Goal: Task Accomplishment & Management: Use online tool/utility

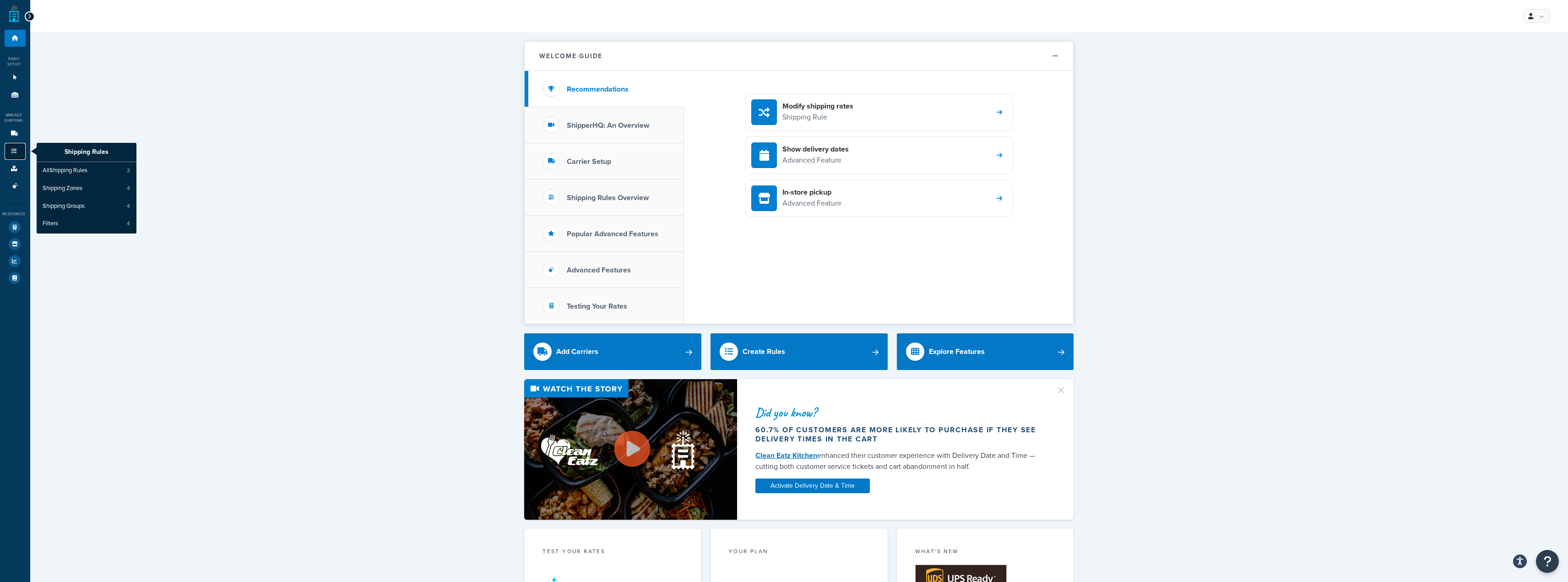
click at [10, 150] on icon at bounding box center [14, 151] width 9 height 5
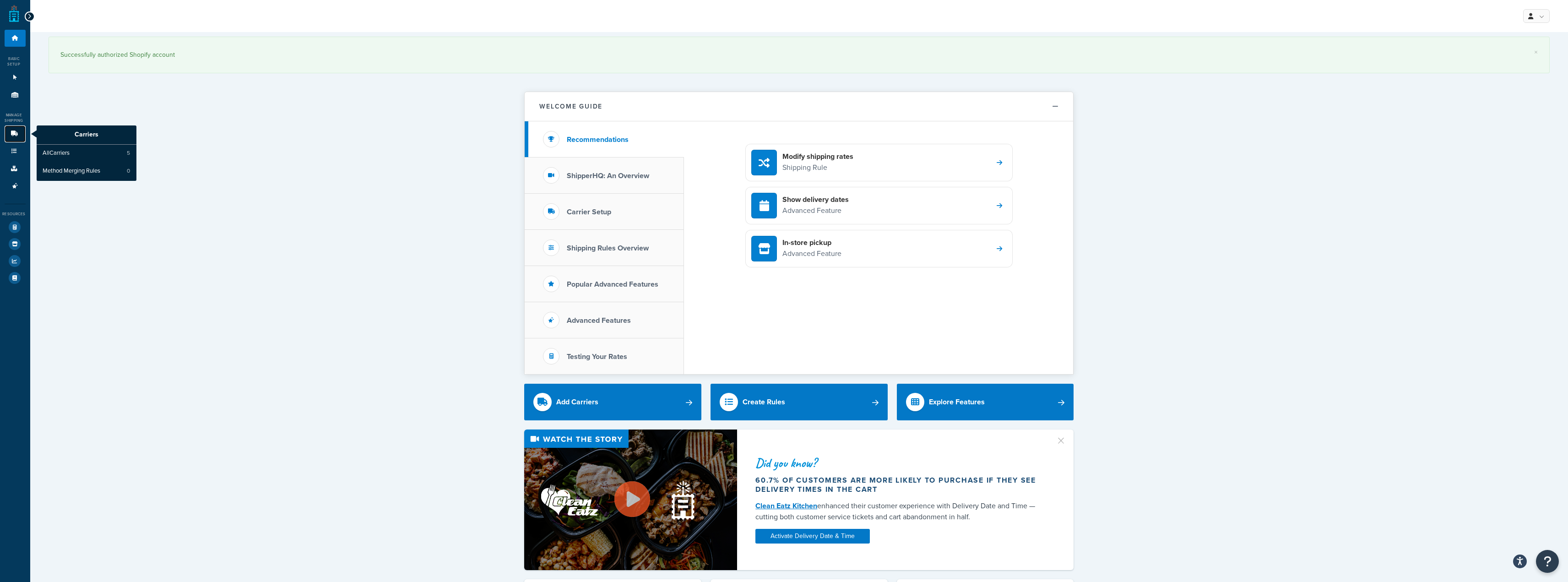
click at [17, 137] on link "Carriers" at bounding box center [15, 134] width 21 height 17
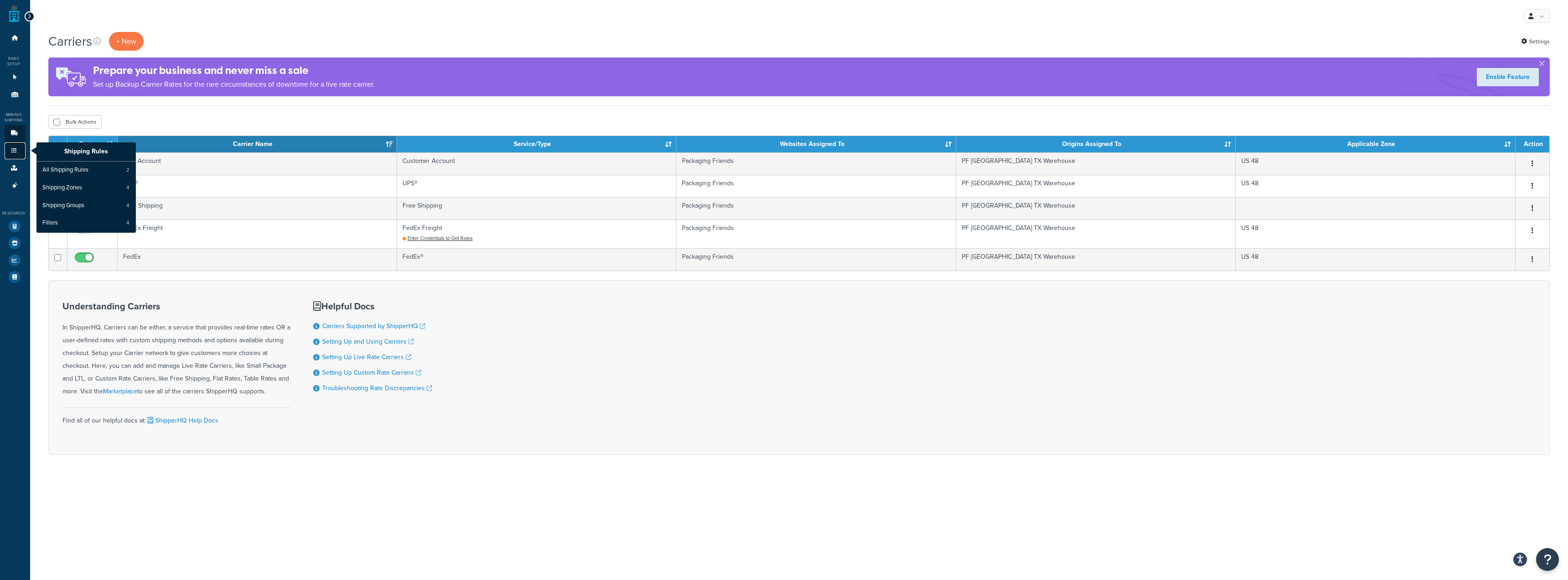
click at [17, 153] on icon at bounding box center [14, 151] width 9 height 5
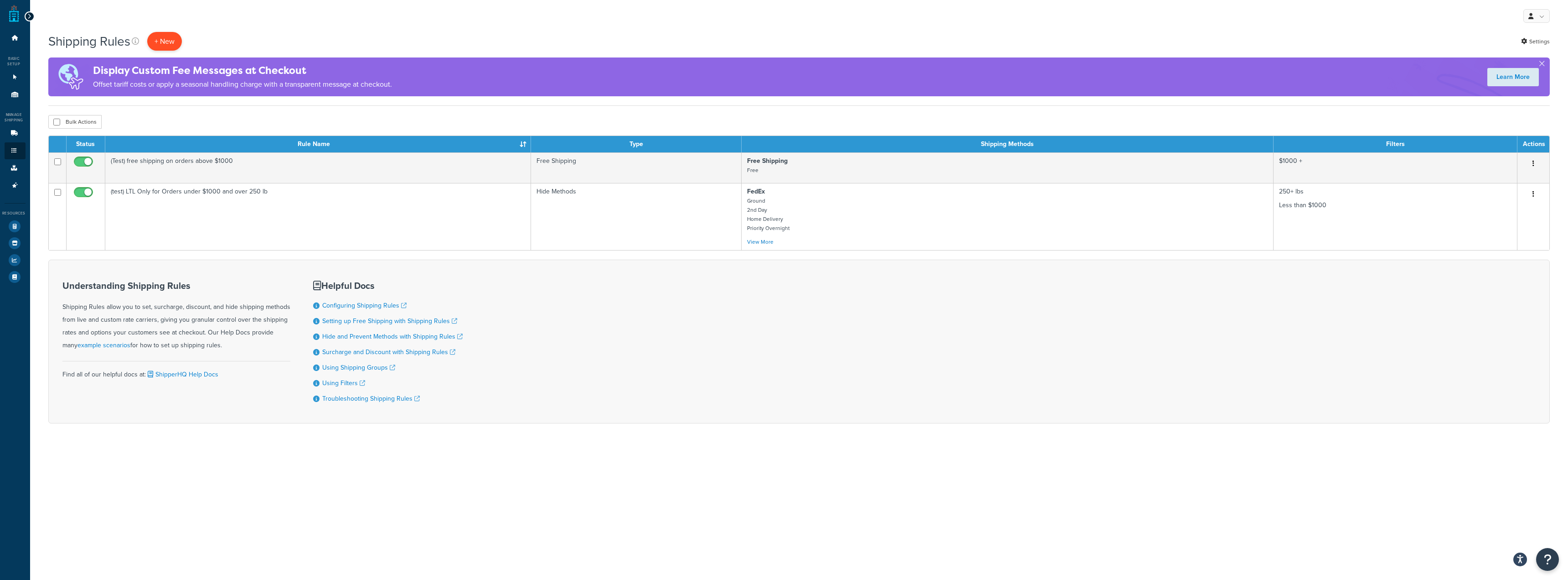
click at [171, 38] on p "+ New" at bounding box center [164, 41] width 35 height 18
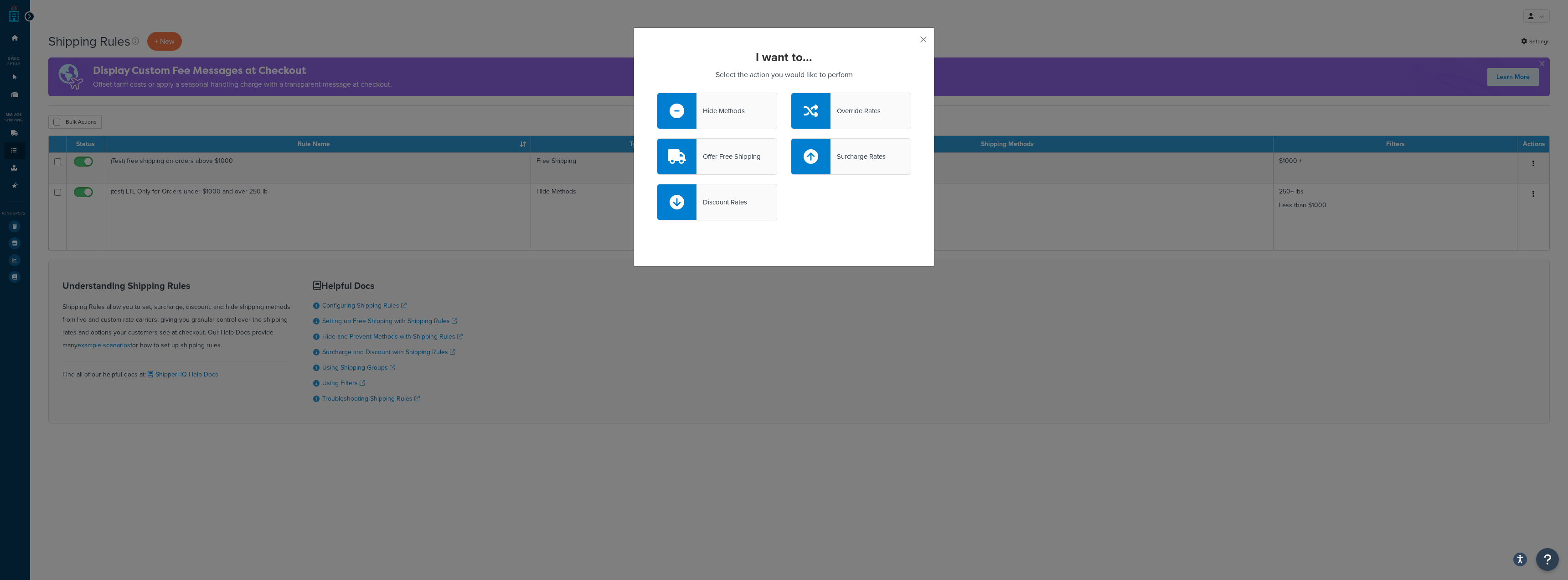
click at [728, 110] on div "Hide Methods" at bounding box center [720, 111] width 49 height 13
click at [0, 0] on input "Hide Methods" at bounding box center [0, 0] width 0 height 0
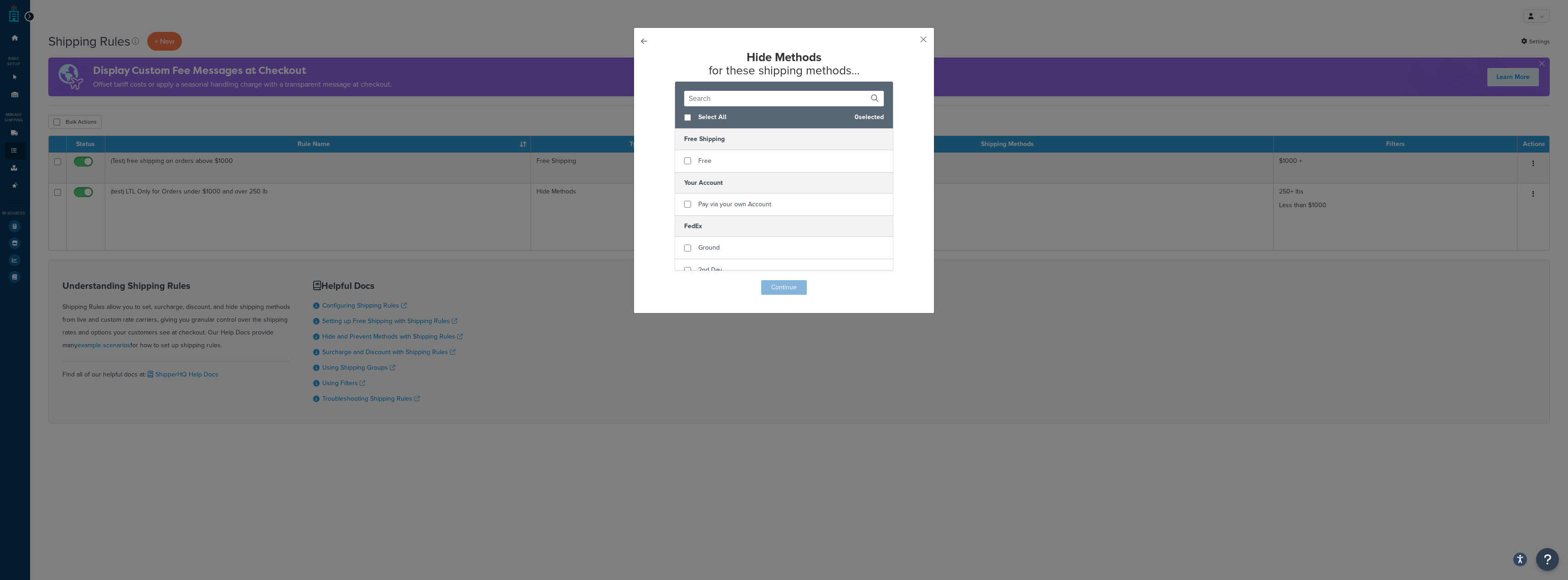
click at [688, 121] on div "Select All 0 selected" at bounding box center [784, 118] width 218 height 23
checkbox input "true"
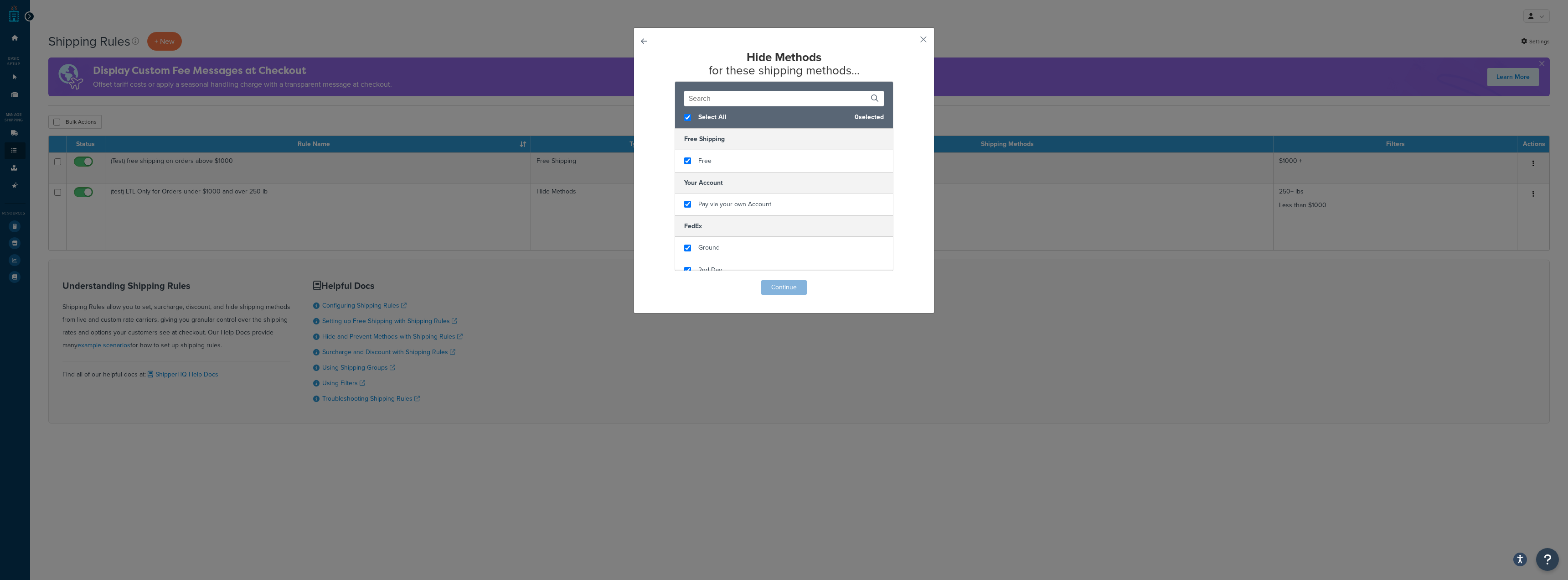
checkbox input "true"
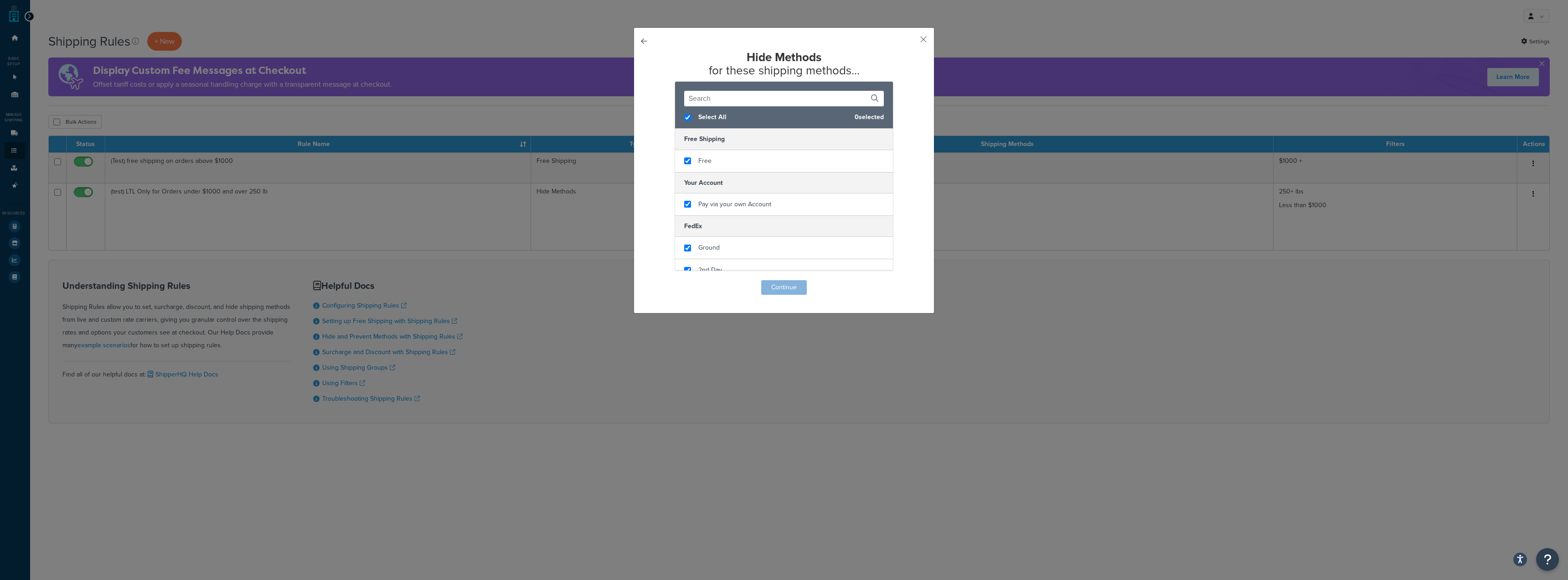
checkbox input "true"
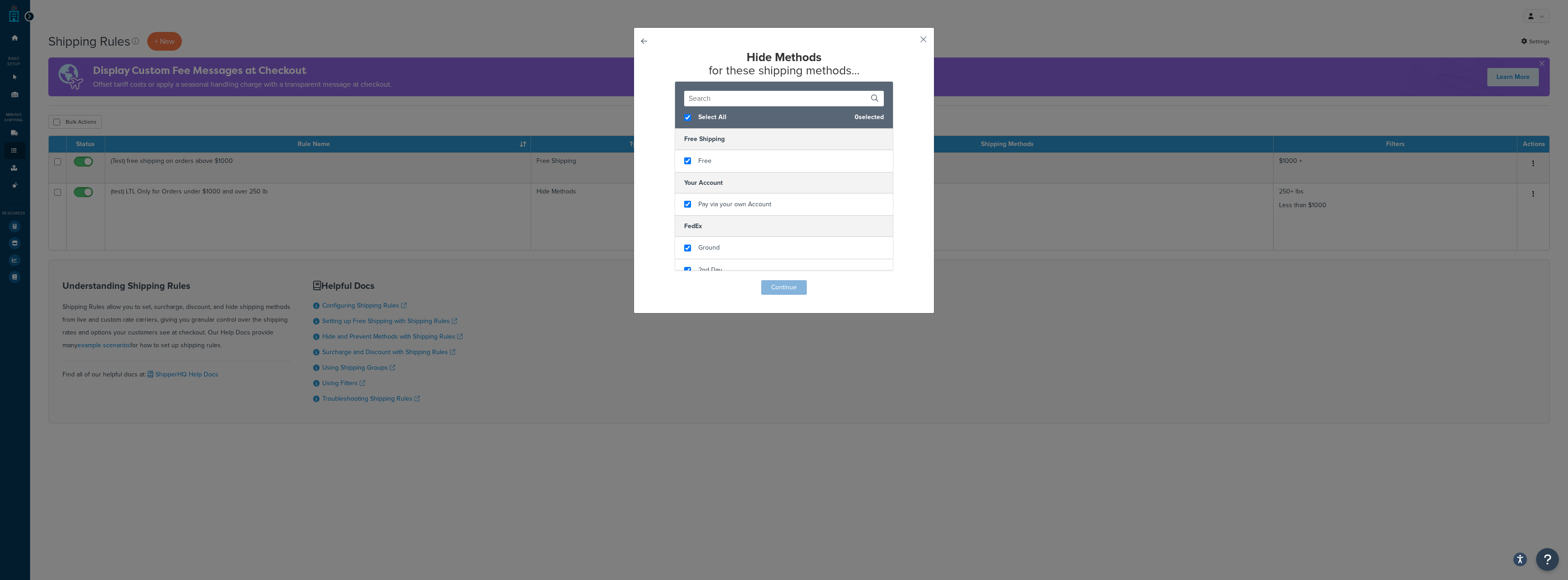
checkbox input "true"
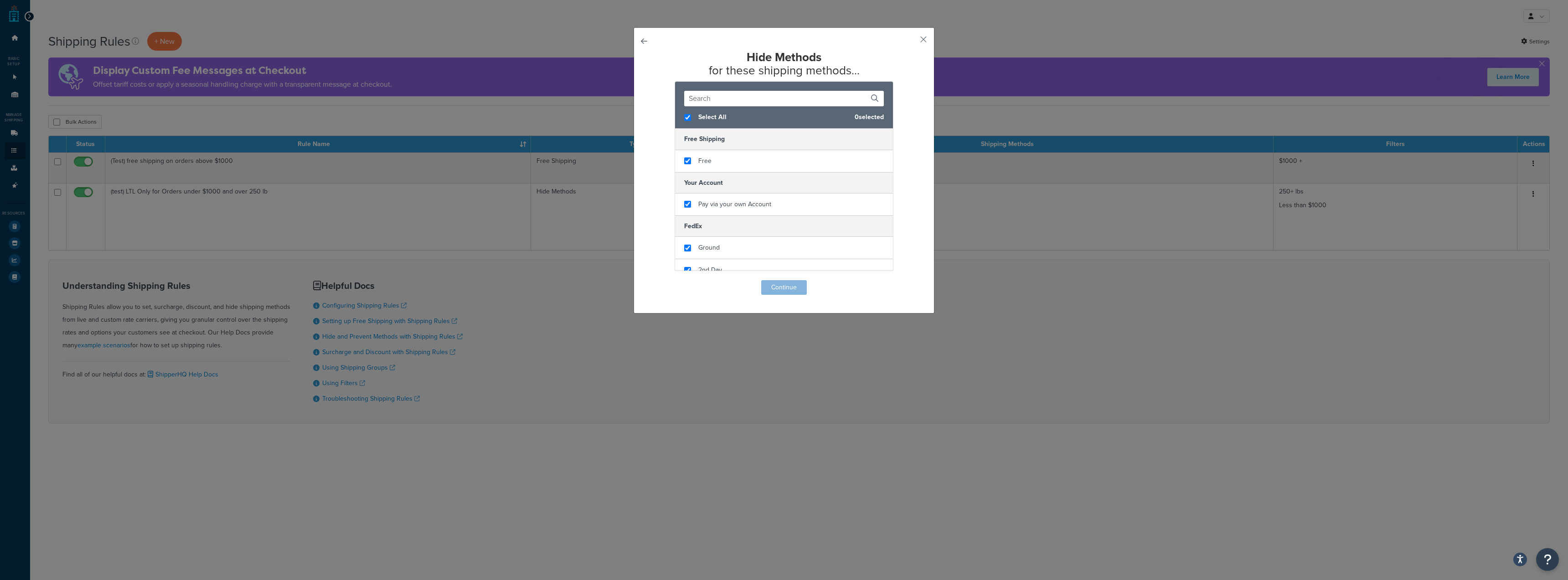
checkbox input "true"
checkbox input "false"
click at [688, 158] on div "Free" at bounding box center [784, 160] width 218 height 22
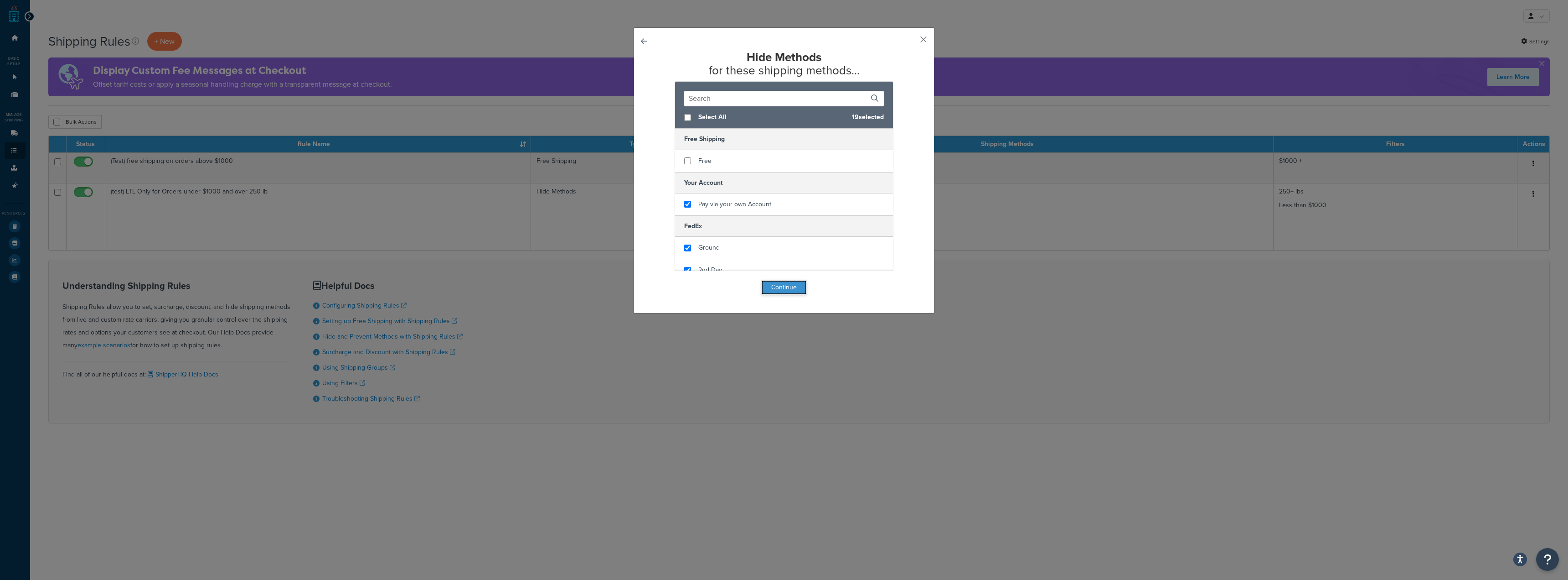
click at [788, 287] on button "Continue" at bounding box center [784, 287] width 45 height 15
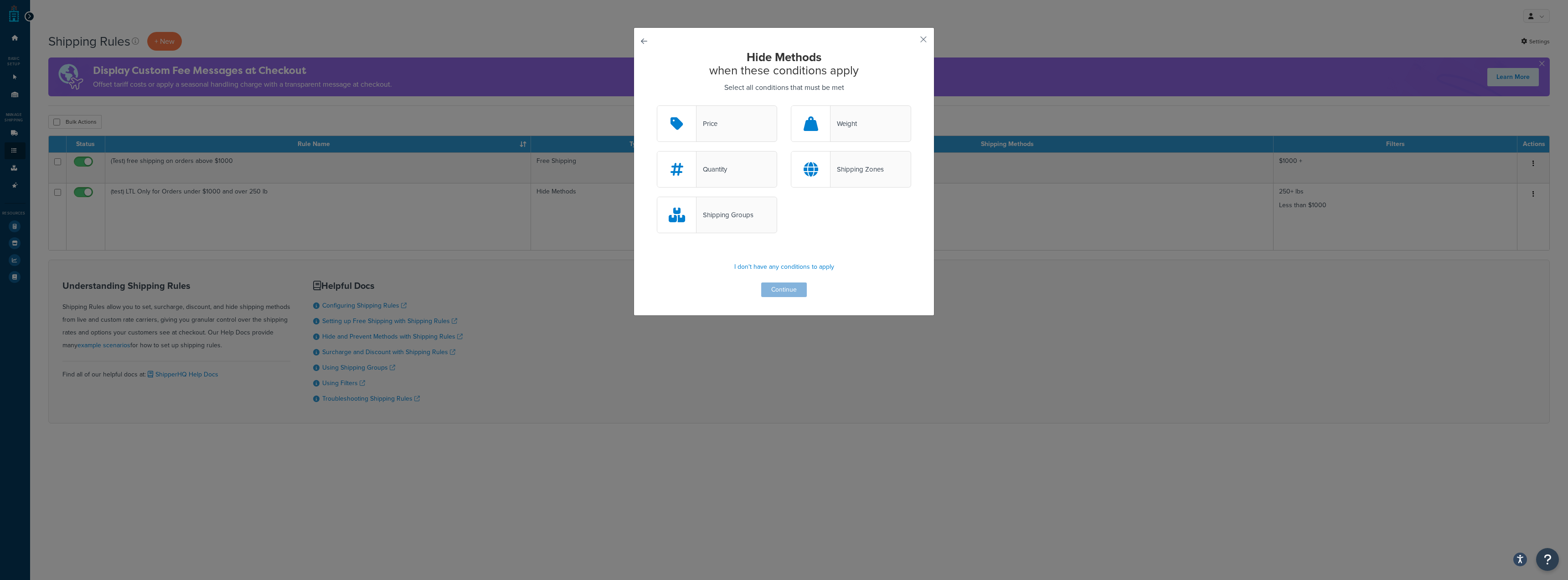
click at [657, 105] on button "button" at bounding box center [657, 105] width 0 height 0
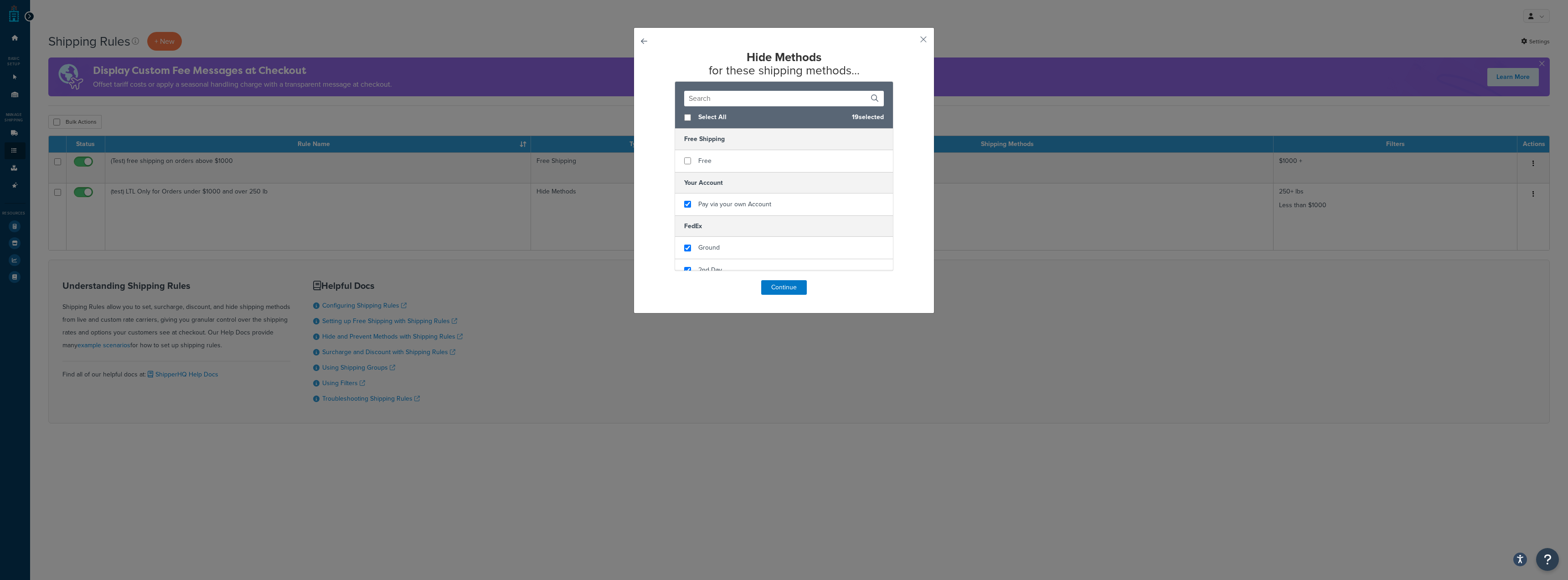
click at [644, 42] on div "Hide Methods for these shipping methods... Select All 19 selected Free Shipping…" at bounding box center [784, 170] width 301 height 286
click at [657, 280] on button "button" at bounding box center [657, 280] width 0 height 0
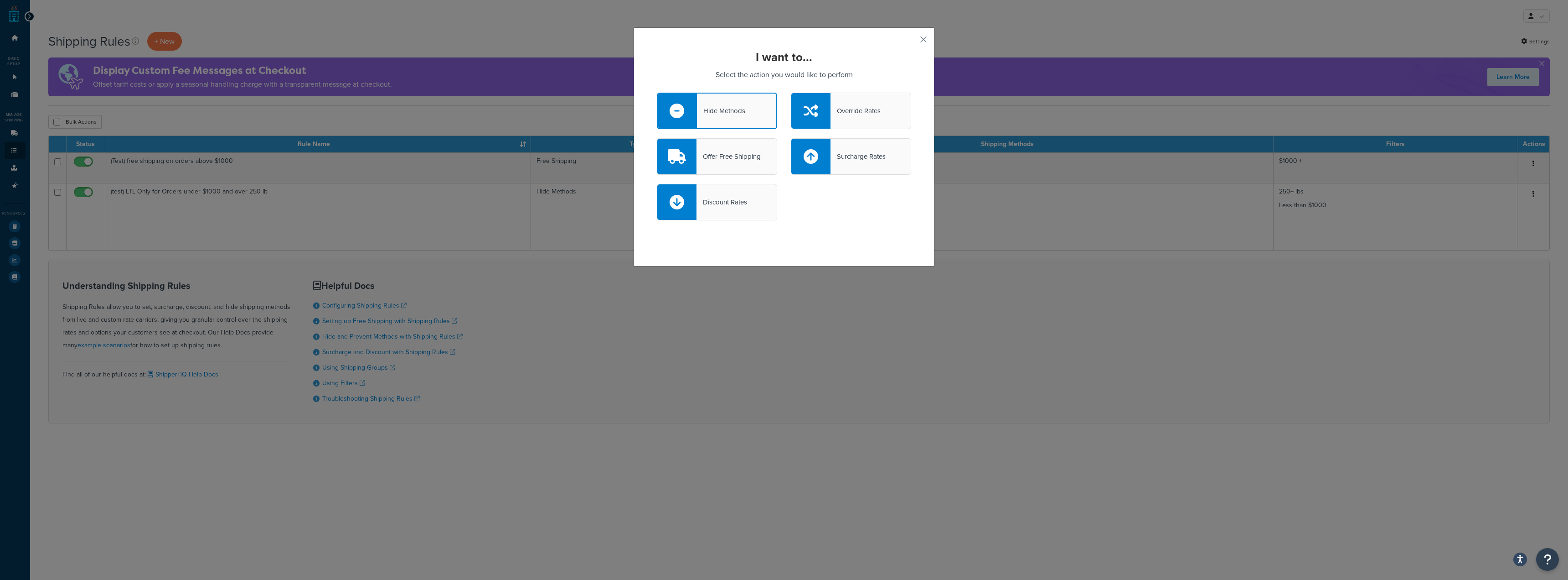
click at [830, 120] on div "Override Rates" at bounding box center [851, 111] width 120 height 37
click at [0, 0] on input "Override Rates" at bounding box center [0, 0] width 0 height 0
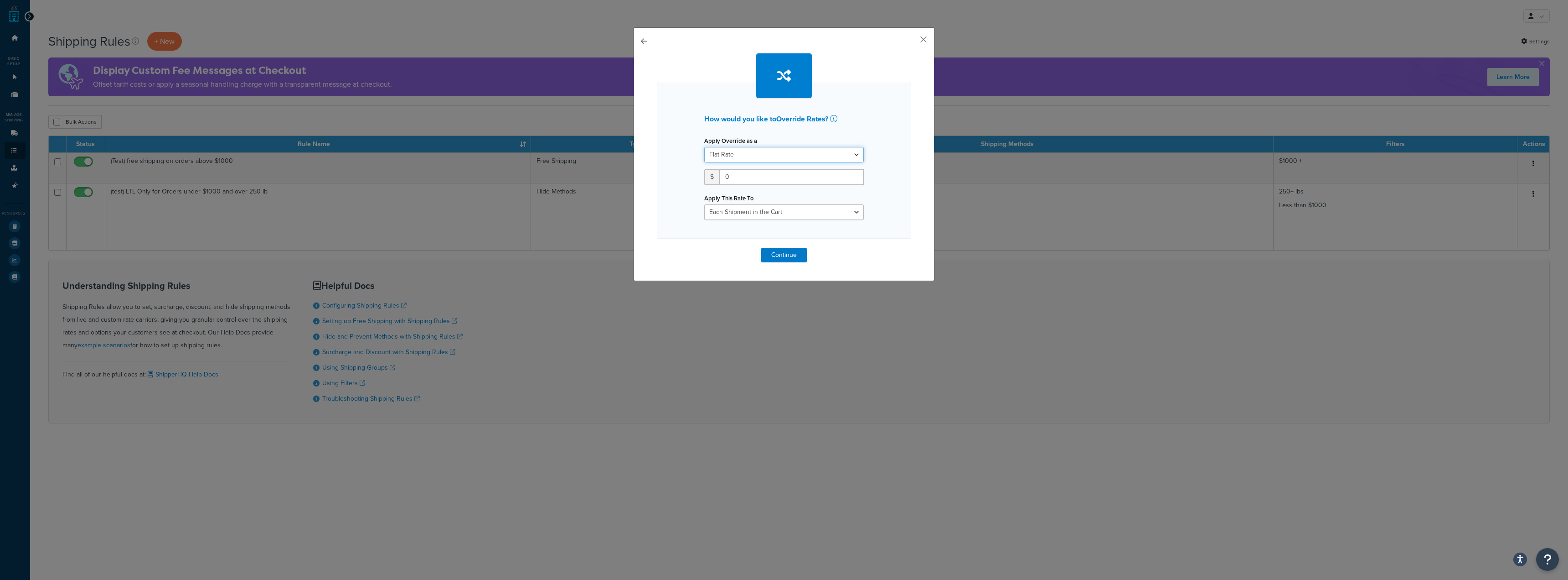
click at [814, 148] on select "Flat Rate Percentage Flat Rate & Percentage" at bounding box center [783, 155] width 159 height 16
click at [704, 147] on select "Flat Rate Percentage Flat Rate & Percentage" at bounding box center [783, 155] width 159 height 16
drag, startPoint x: 740, startPoint y: 178, endPoint x: 647, endPoint y: 170, distance: 93.3
click at [657, 172] on div "How would you like to Override Rates ? Apply Override as a Flat Rate Percentage…" at bounding box center [784, 160] width 254 height 156
type input "10"
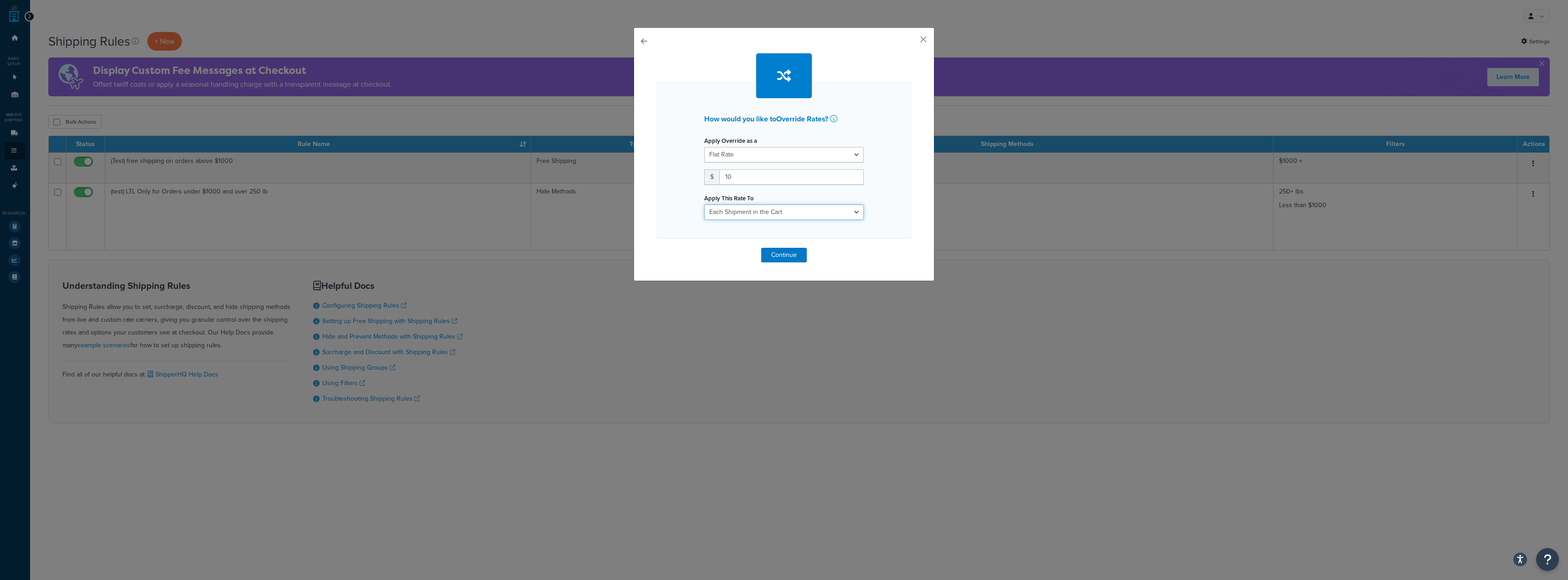
click at [776, 213] on select "Each Shipment in the Cart Each Origin in the Cart Each Shipping Group in the Ca…" at bounding box center [783, 212] width 159 height 16
select select "LOCATION"
click at [704, 205] on select "Each Shipment in the Cart Each Origin in the Cart Each Shipping Group in the Ca…" at bounding box center [783, 212] width 159 height 16
click at [787, 259] on button "Continue" at bounding box center [784, 254] width 45 height 15
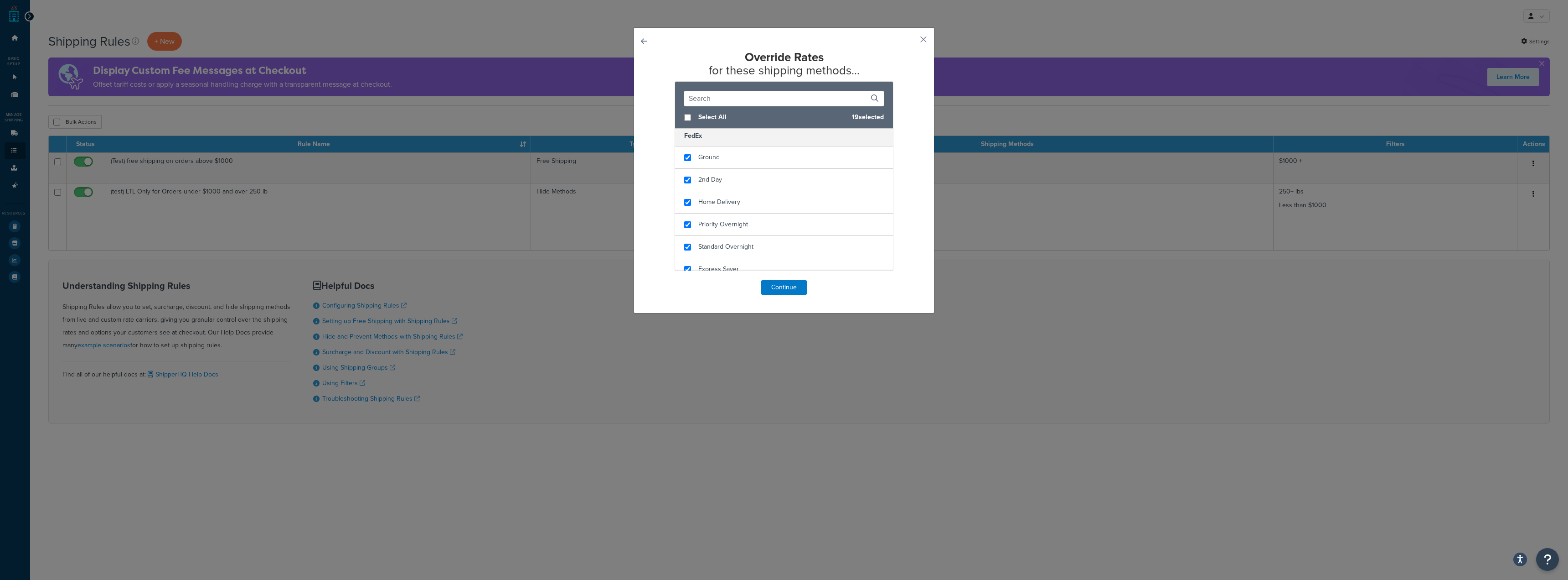
scroll to position [91, 0]
click at [784, 293] on button "Continue" at bounding box center [784, 287] width 45 height 15
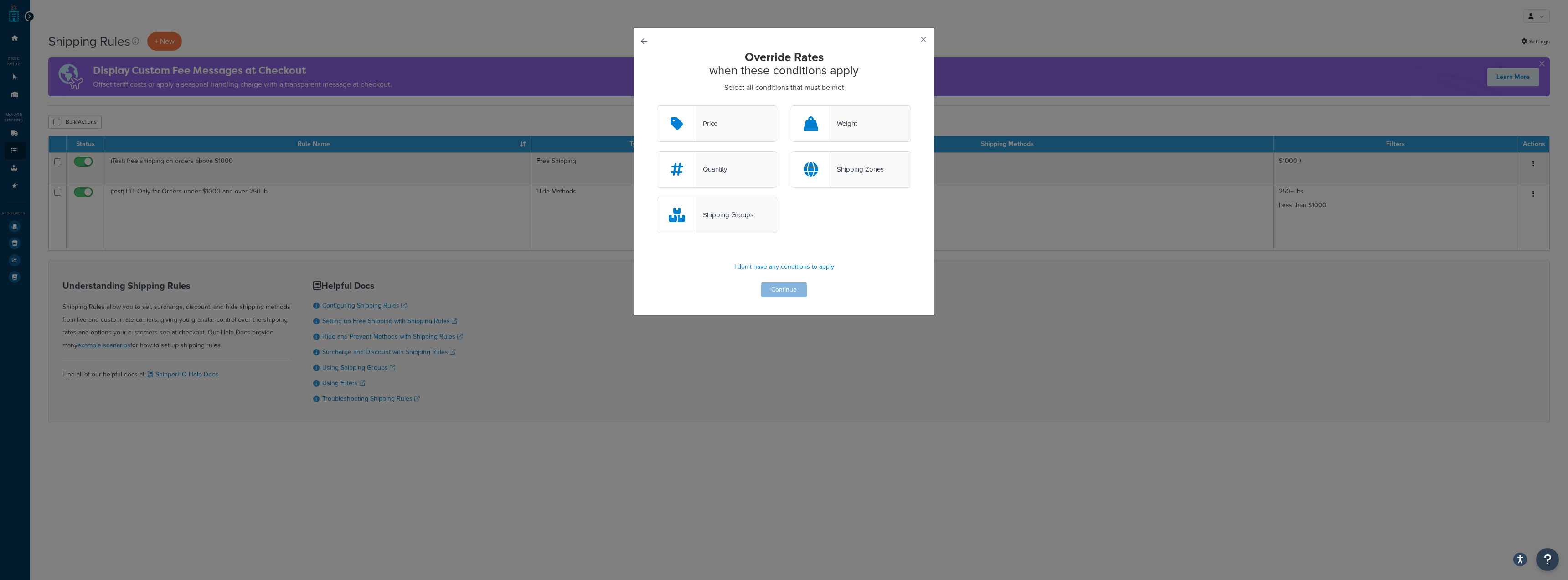
click at [740, 120] on div "Price" at bounding box center [717, 124] width 120 height 37
click at [0, 0] on input "Price" at bounding box center [0, 0] width 0 height 0
click at [791, 295] on button "Continue" at bounding box center [784, 289] width 45 height 15
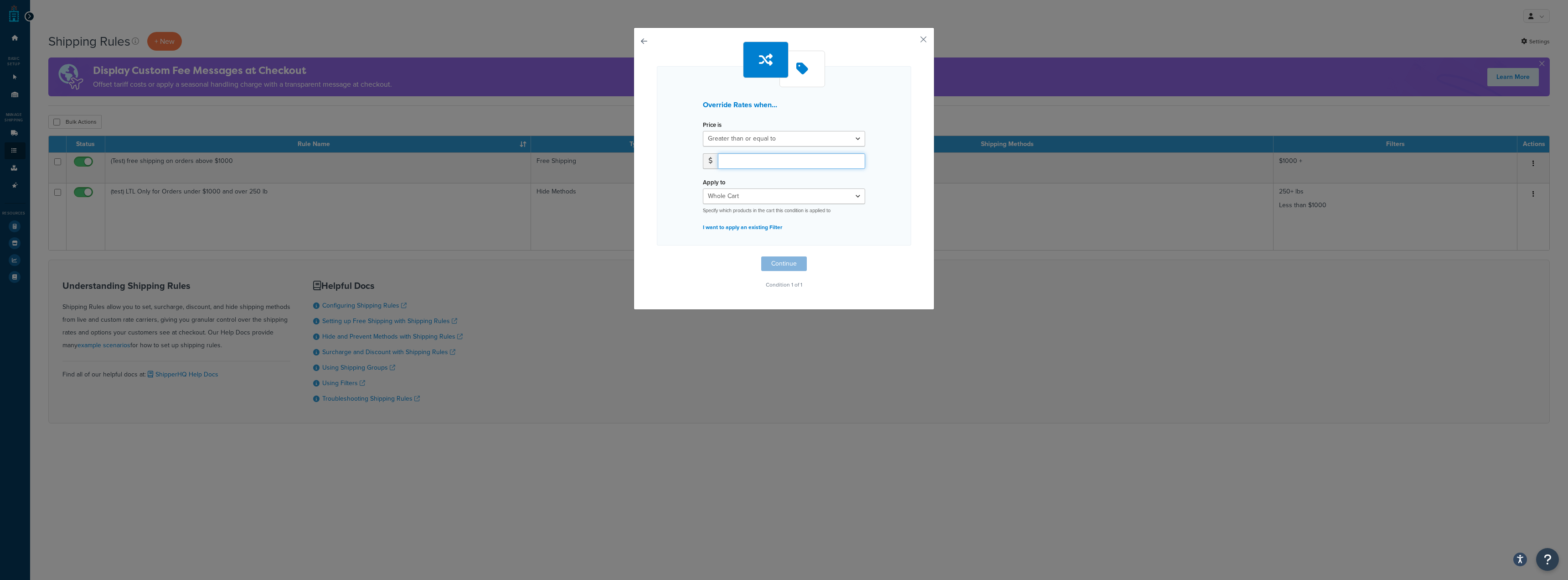
click at [793, 156] on input "number" at bounding box center [791, 161] width 147 height 16
type input "10"
click at [780, 256] on button "Continue" at bounding box center [784, 263] width 45 height 15
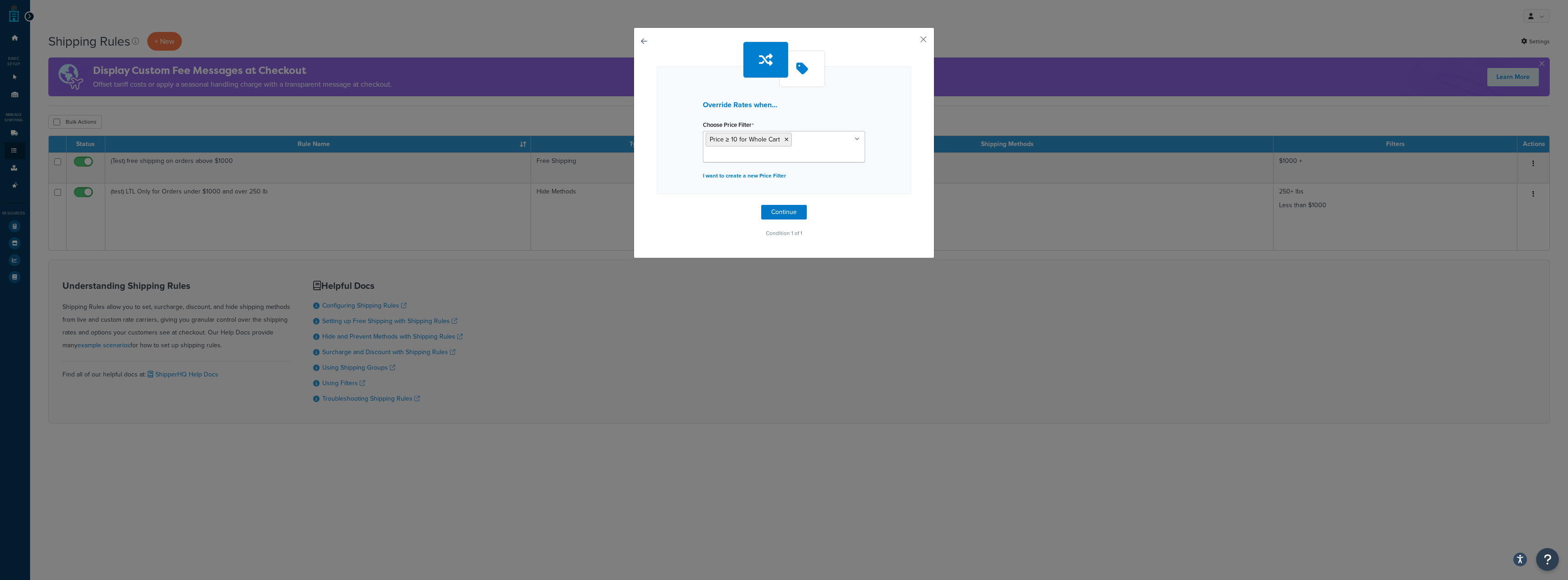
click at [813, 149] on ul "Price ≥ 10 for Whole Cart" at bounding box center [784, 146] width 162 height 31
click at [881, 130] on div "Override Rates when... Choose Price Filter Price ≥ 10 for Whole Cart $1000 + Le…" at bounding box center [784, 130] width 254 height 128
click at [750, 176] on p "I want to create a new Price Filter" at bounding box center [784, 175] width 162 height 13
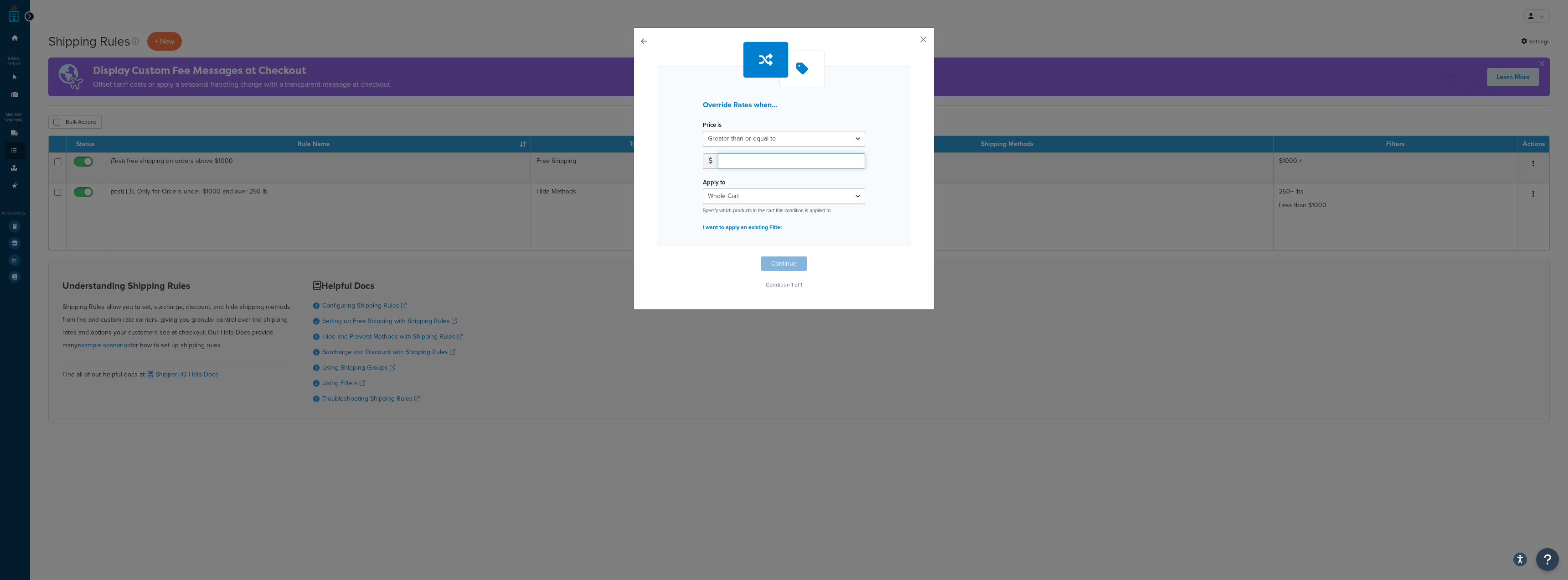
click at [757, 166] on input "number" at bounding box center [791, 161] width 147 height 16
click at [636, 41] on div "Override Rates when... Price is Greater than or equal to Between or equal to Le…" at bounding box center [784, 168] width 301 height 282
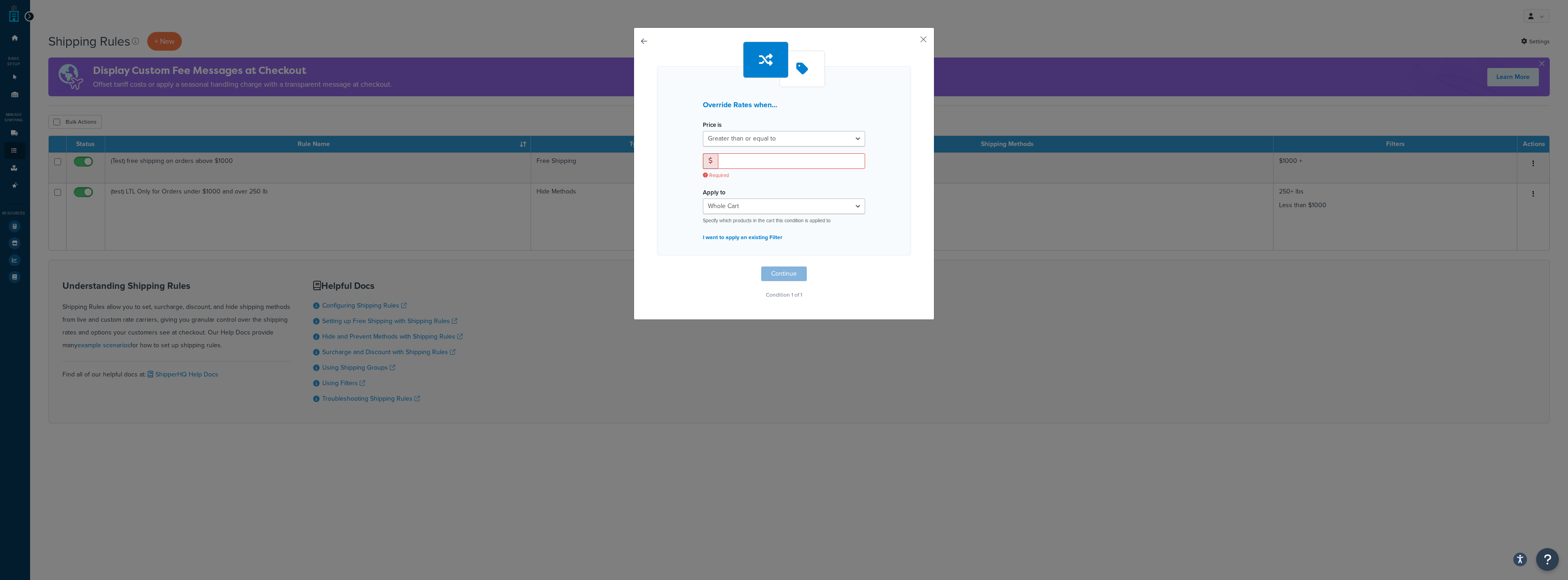
click at [647, 37] on div "Override Rates when... Price is Greater than or equal to Between or equal to Le…" at bounding box center [784, 173] width 301 height 293
click at [657, 266] on button "button" at bounding box center [657, 266] width 0 height 0
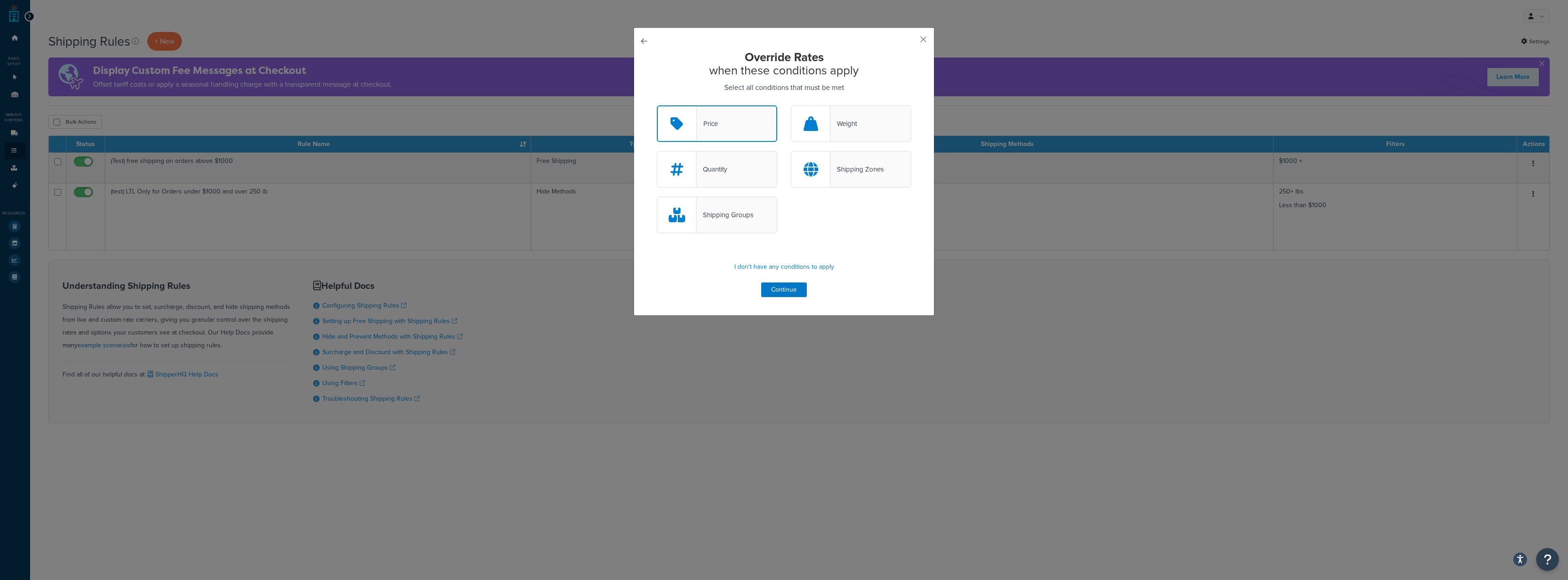
click at [657, 105] on button "button" at bounding box center [657, 105] width 0 height 0
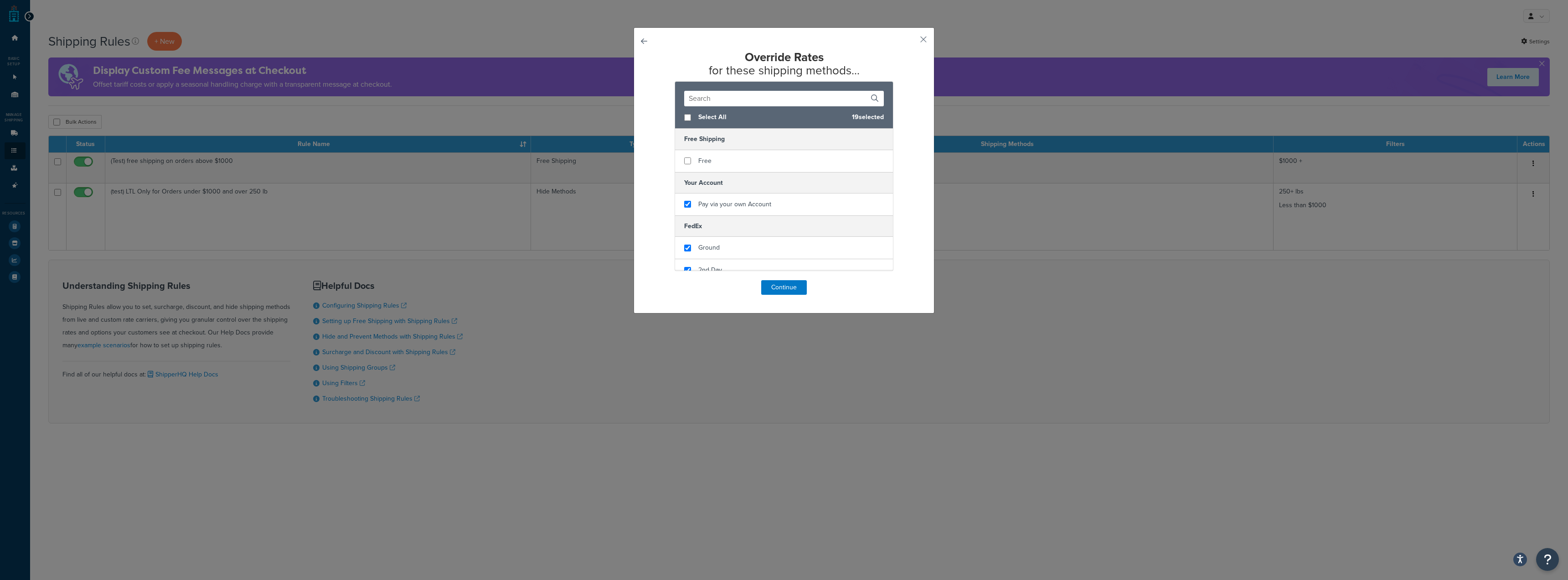
click at [657, 280] on button "button" at bounding box center [657, 280] width 0 height 0
select select "LOCATION"
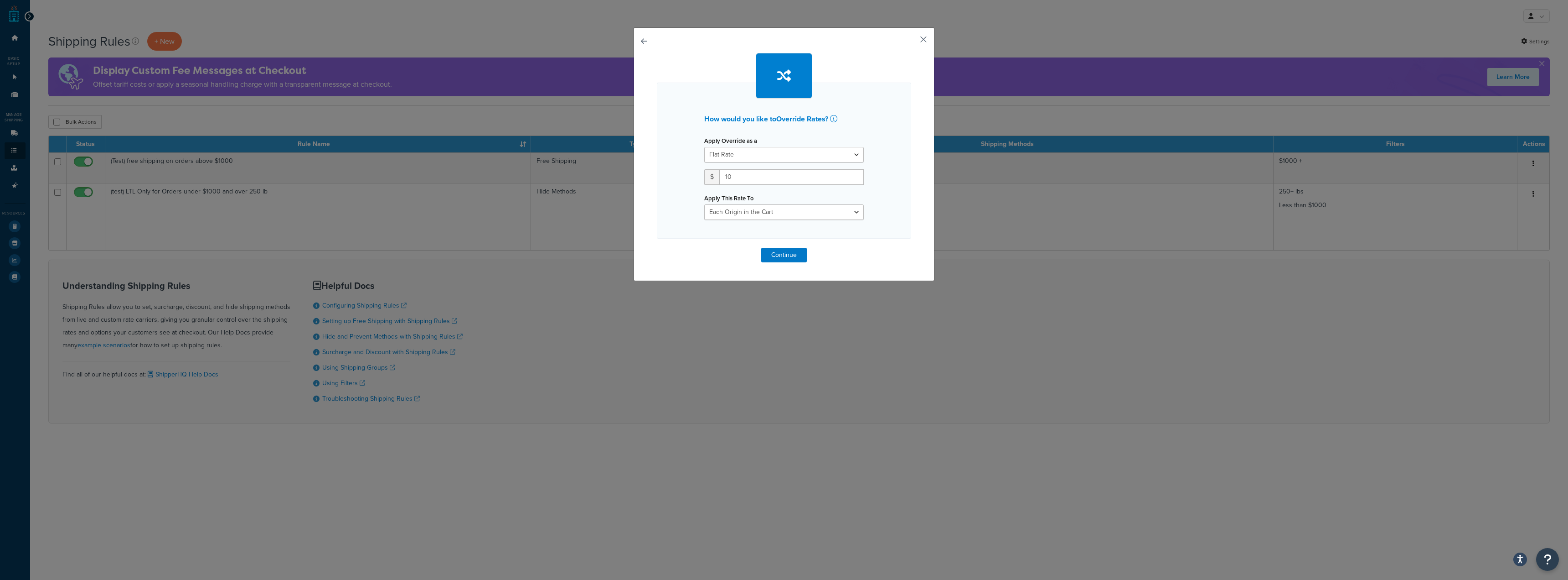
click at [911, 42] on button "button" at bounding box center [909, 43] width 3 height 3
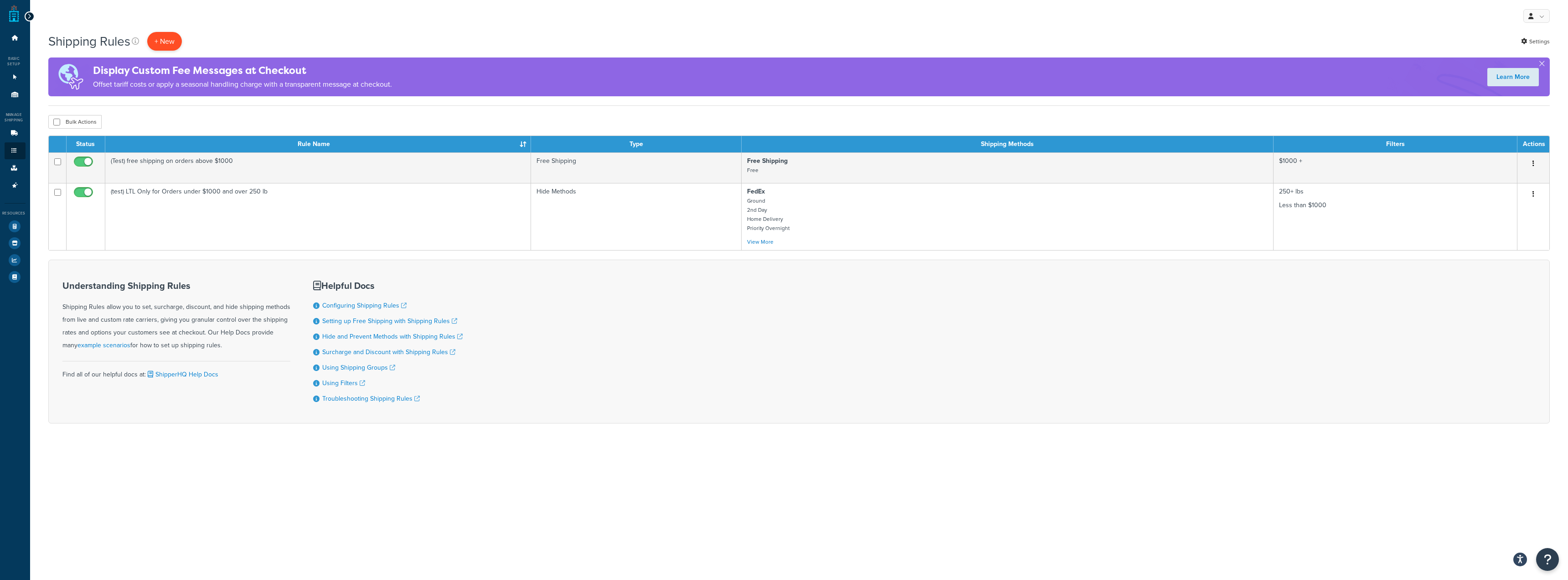
click at [162, 44] on p "+ New" at bounding box center [164, 41] width 35 height 18
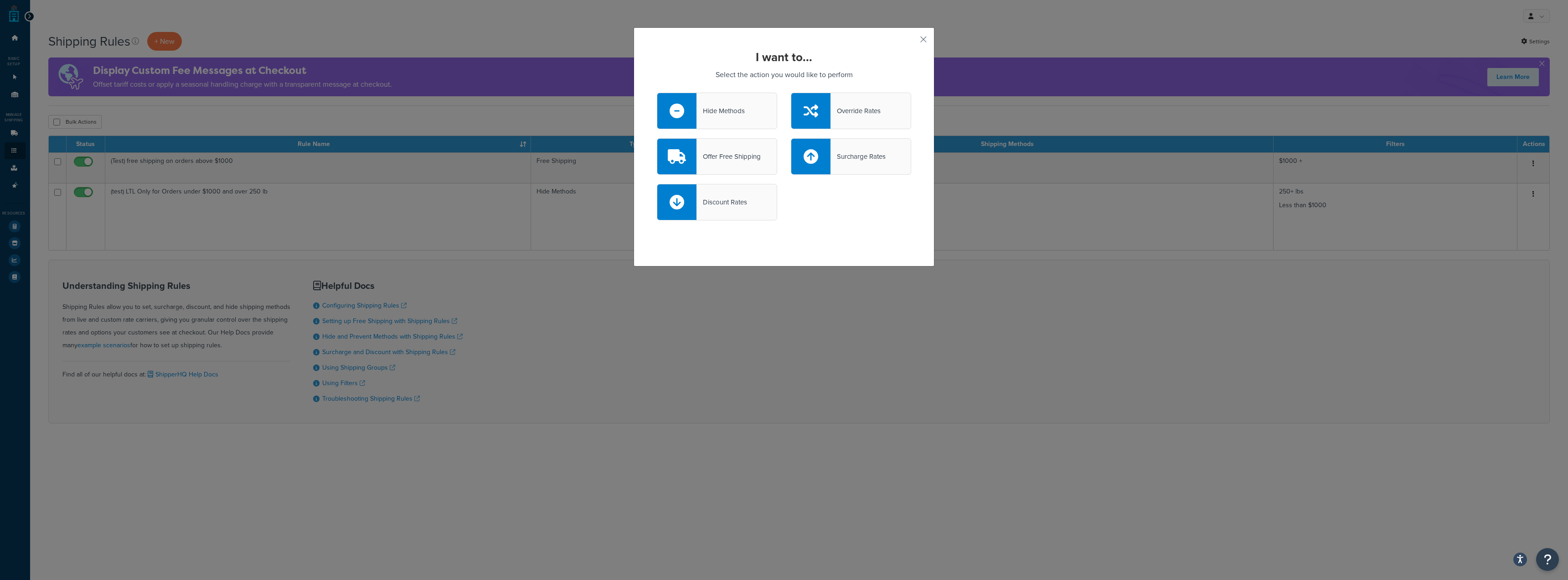
click at [716, 152] on div "Offer Free Shipping" at bounding box center [728, 156] width 64 height 13
click at [0, 0] on input "Offer Free Shipping" at bounding box center [0, 0] width 0 height 0
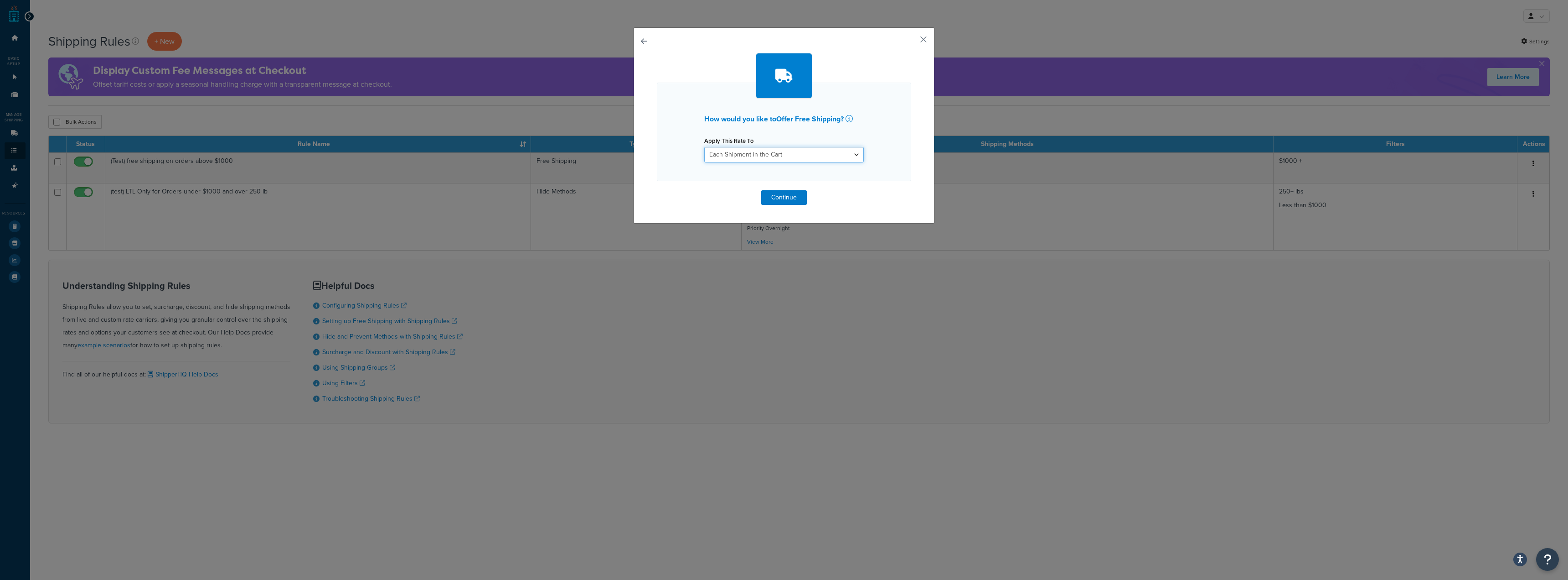
click at [716, 152] on select "Each Shipment in the Cart Each Origin in the Cart Each Shipping Group in the Ca…" at bounding box center [783, 155] width 159 height 16
click at [715, 152] on select "Each Shipment in the Cart Each Origin in the Cart Each Shipping Group in the Ca…" at bounding box center [783, 155] width 159 height 16
select select "LOCATION"
click at [704, 147] on select "Each Shipment in the Cart Each Origin in the Cart Each Shipping Group in the Ca…" at bounding box center [783, 155] width 159 height 16
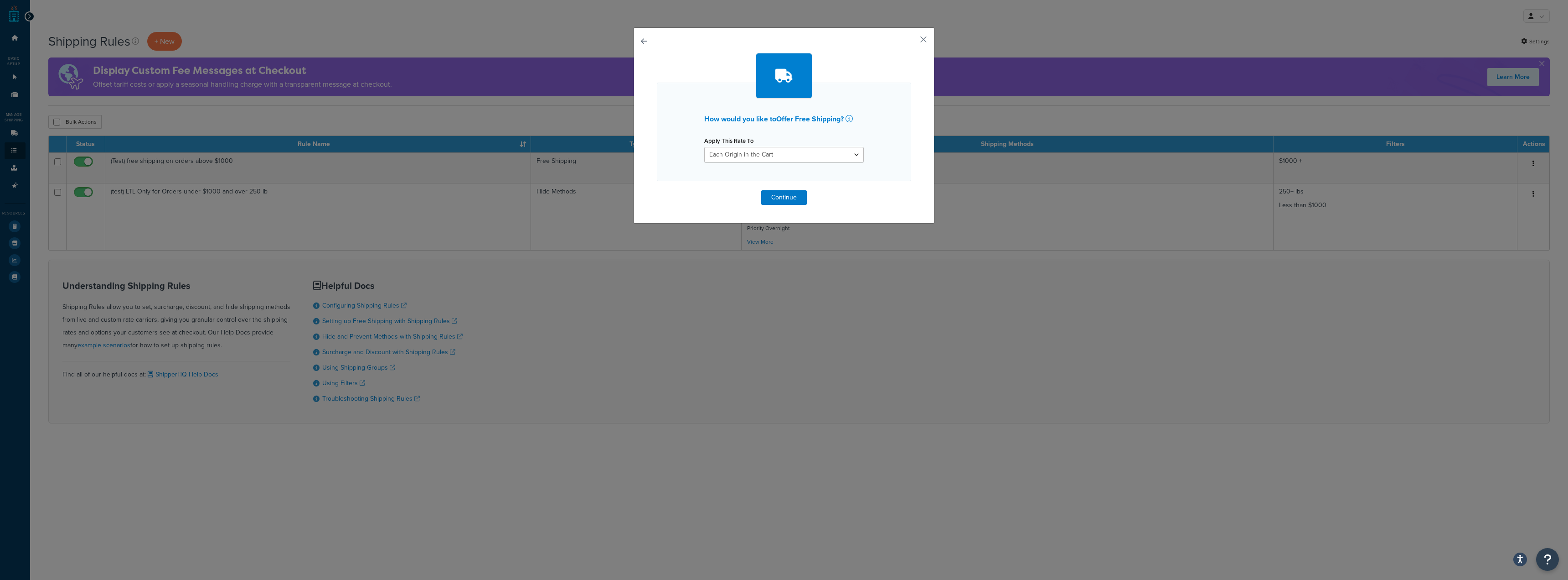
click at [778, 206] on div "How would you like to Offer Free Shipping ? Apply This Rate To Each Shipment in…" at bounding box center [784, 125] width 301 height 196
click at [785, 202] on button "Continue" at bounding box center [784, 197] width 45 height 15
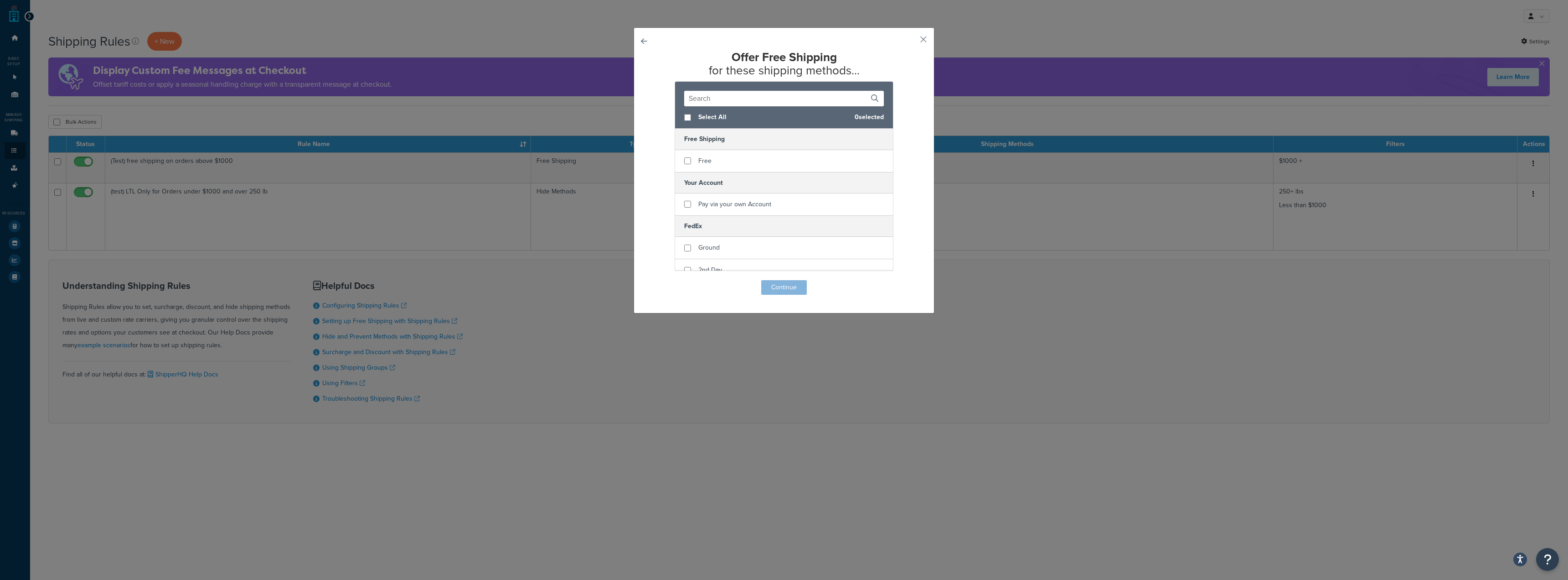
click at [688, 118] on div "Select All 0 selected" at bounding box center [784, 118] width 218 height 23
checkbox input "true"
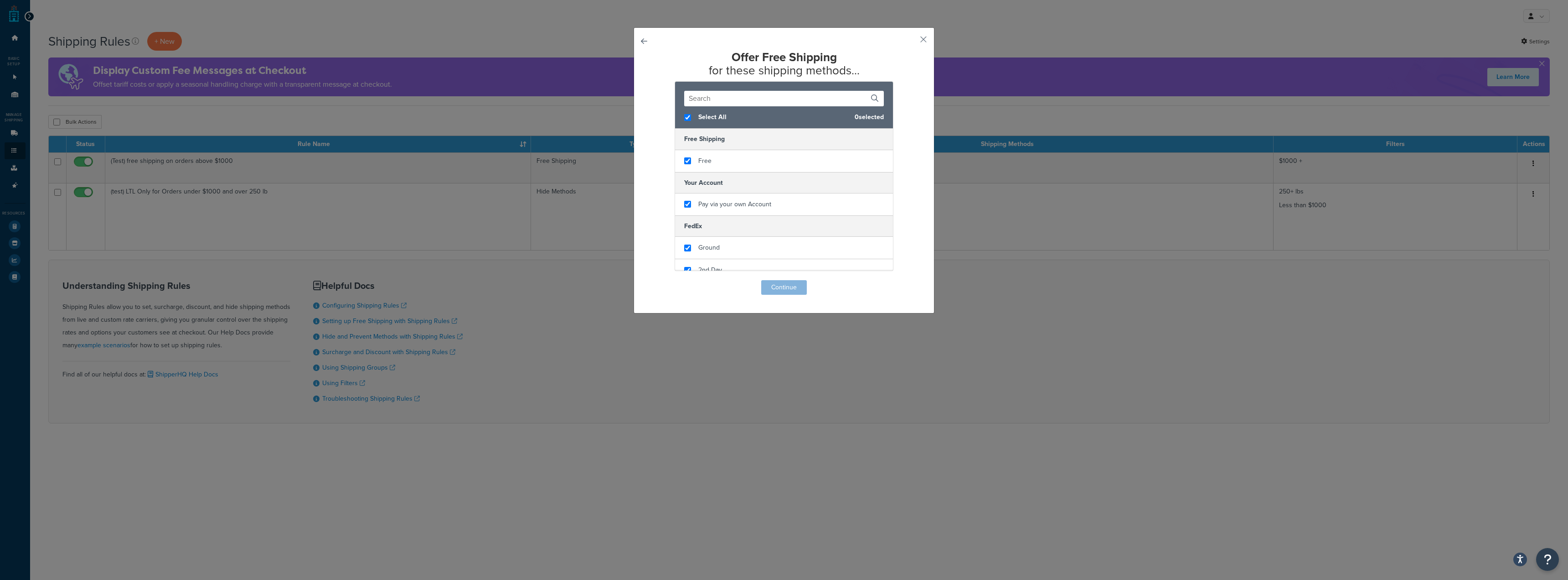
checkbox input "true"
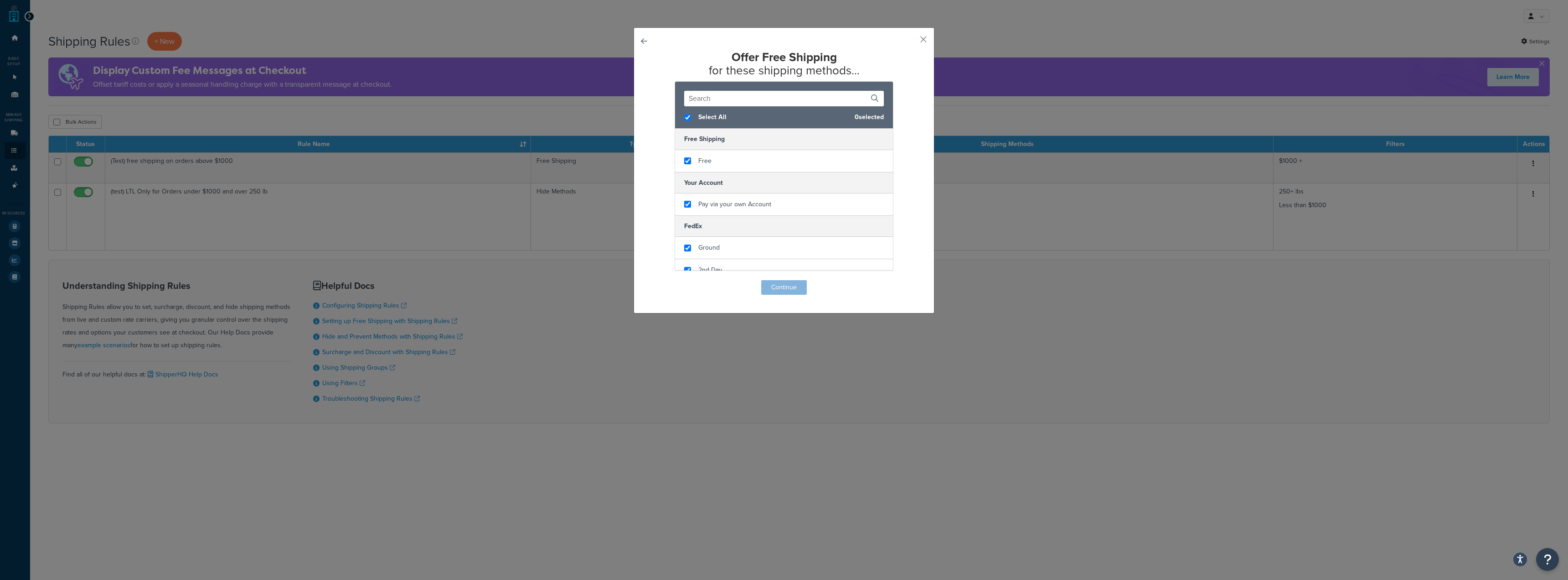
checkbox input "true"
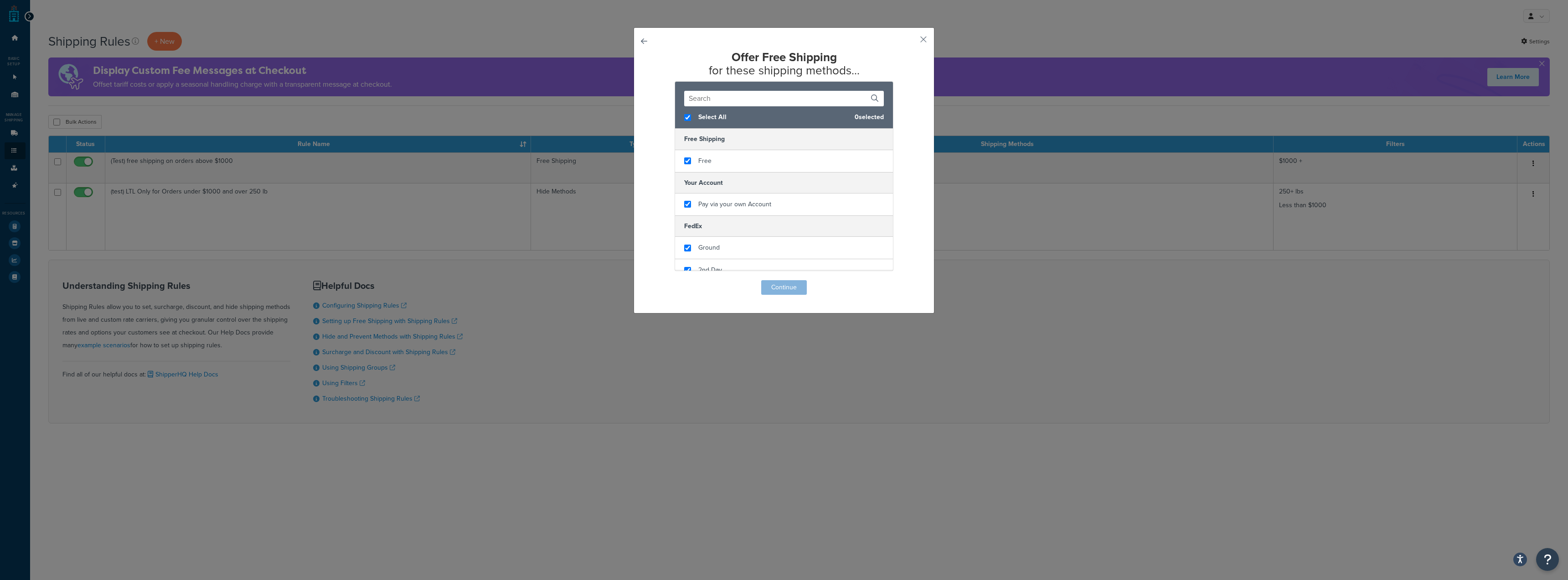
checkbox input "true"
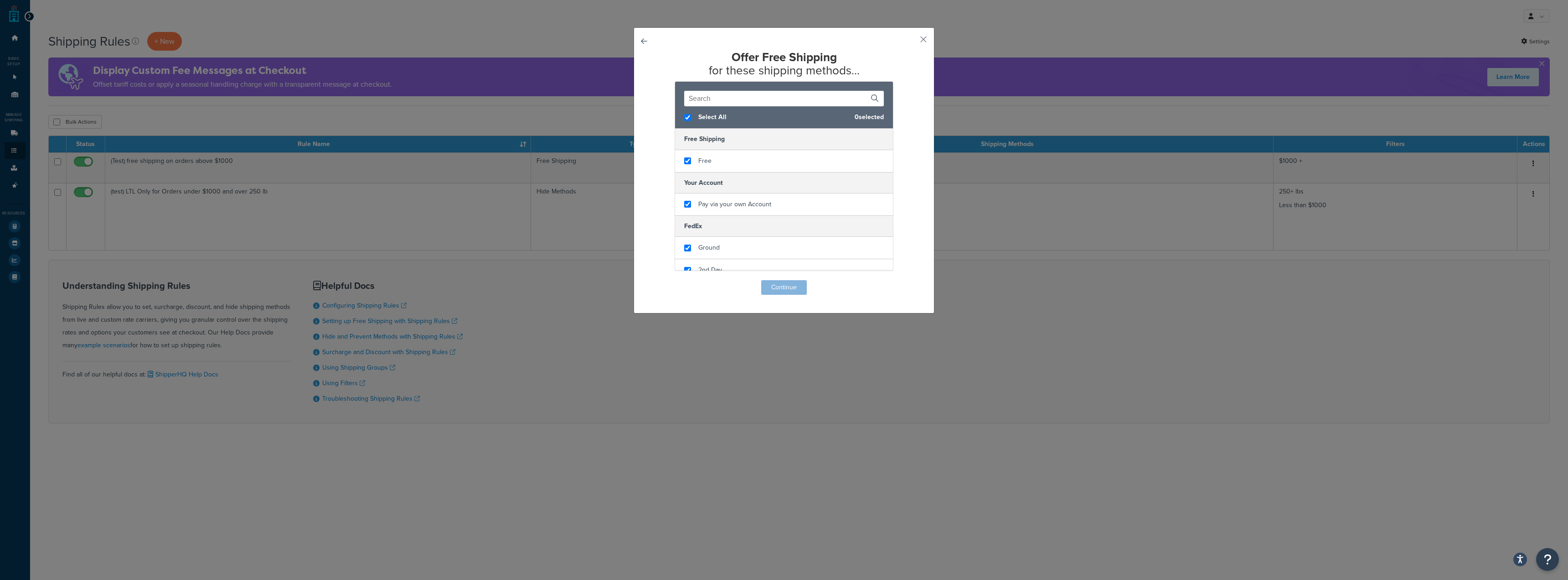
checkbox input "true"
checkbox input "false"
click at [680, 161] on div "Free" at bounding box center [784, 160] width 218 height 22
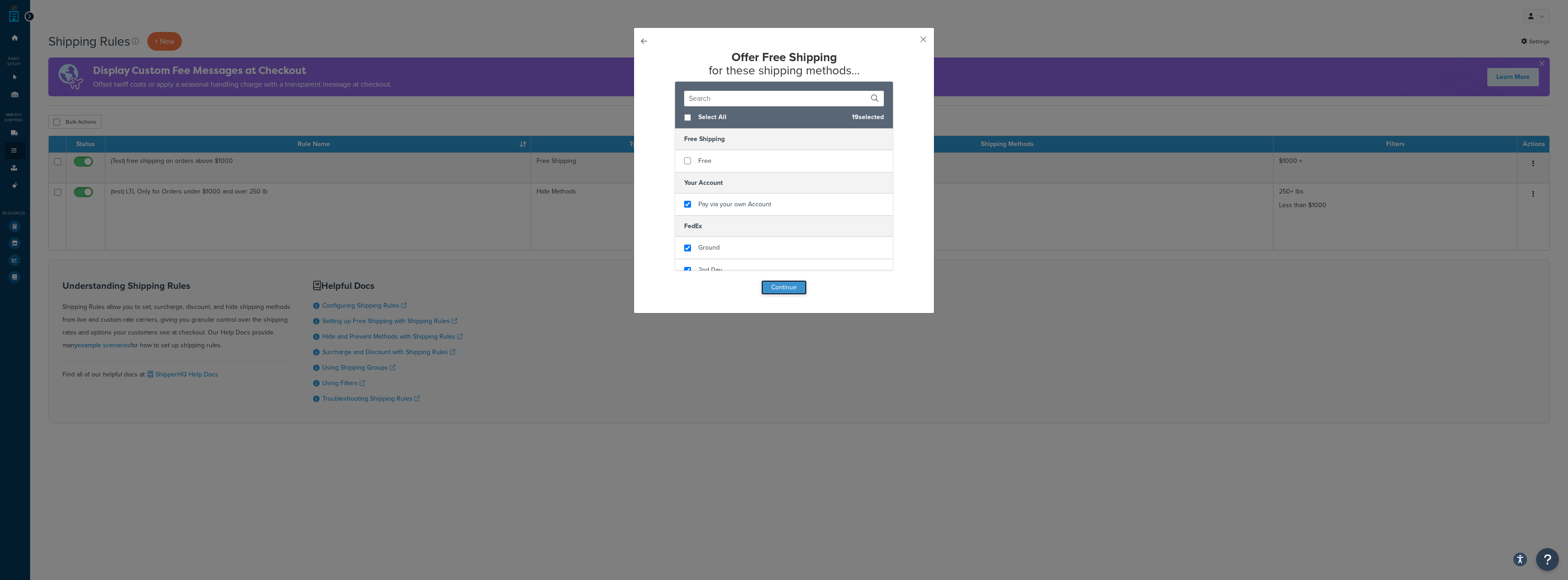
click at [791, 287] on button "Continue" at bounding box center [784, 287] width 45 height 15
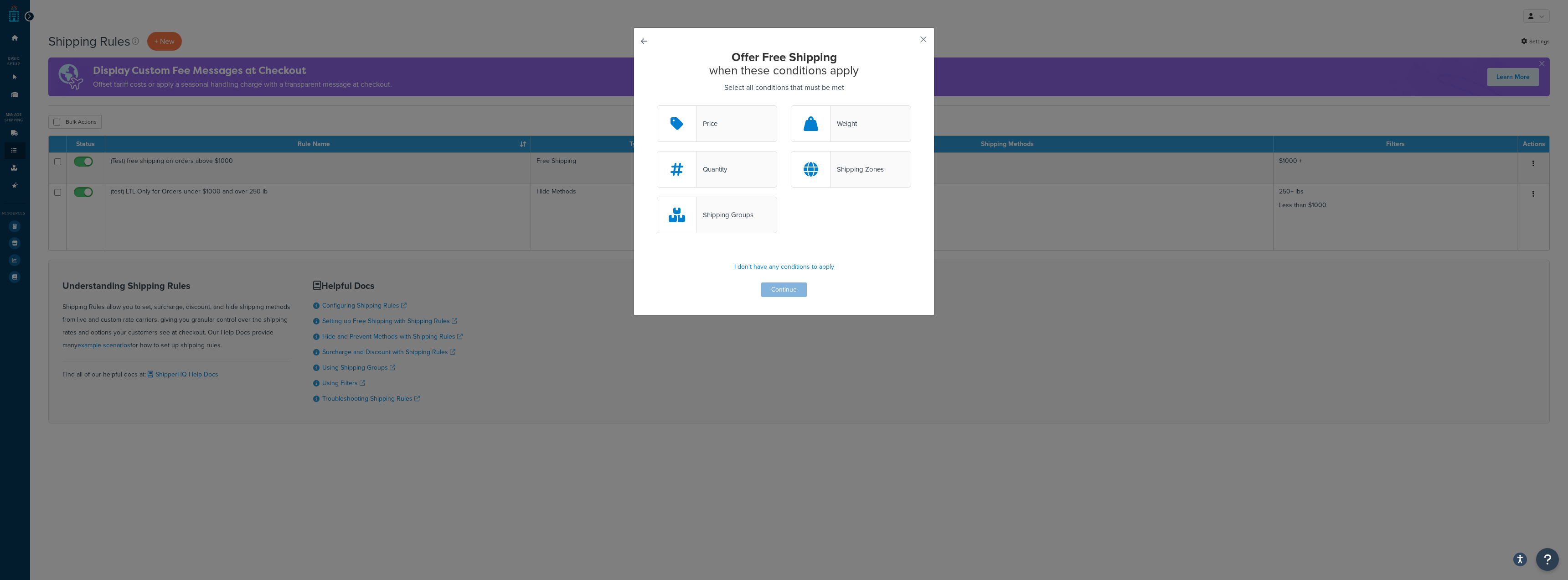
click at [814, 174] on icon at bounding box center [810, 169] width 15 height 15
click at [0, 0] on input "Shipping Zones" at bounding box center [0, 0] width 0 height 0
click at [782, 287] on button "Continue" at bounding box center [784, 289] width 45 height 15
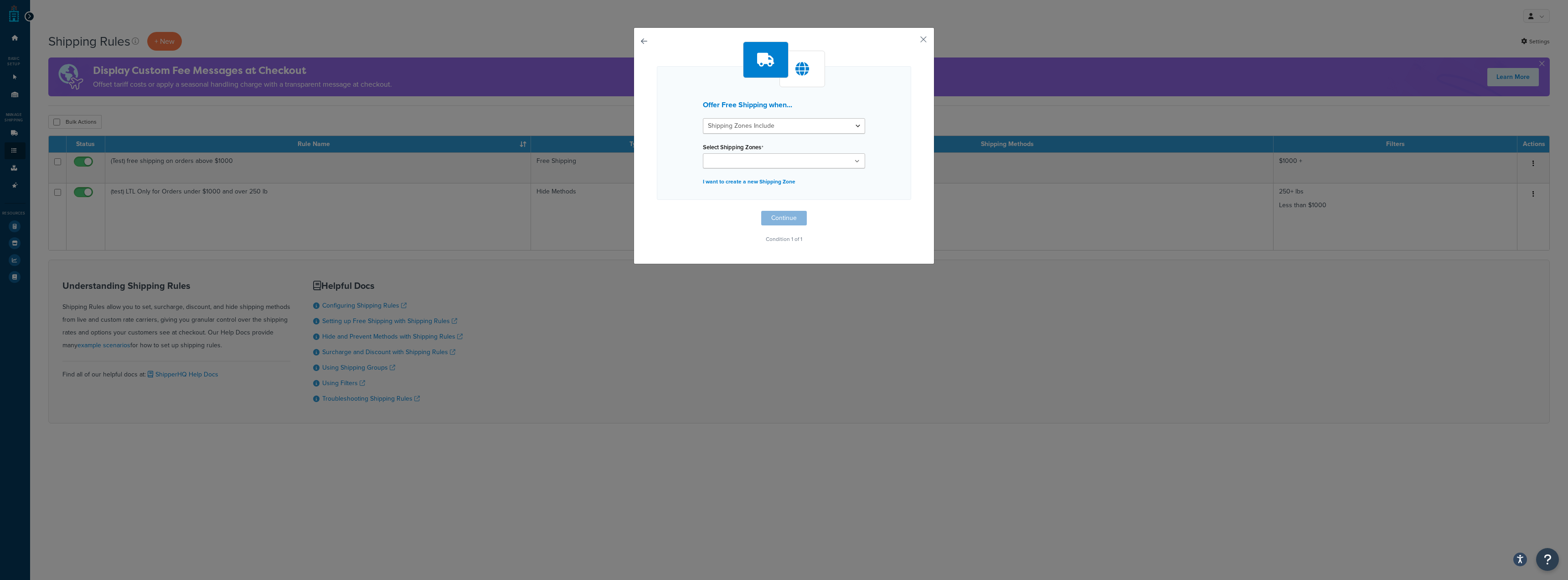
click at [790, 162] on ul at bounding box center [784, 160] width 162 height 15
click at [876, 148] on div "Offer Free Shipping when... Shipping Zones Include Shipping Zones Do Not Includ…" at bounding box center [784, 134] width 254 height 136
click at [773, 182] on p "I want to create a new Shipping Zone" at bounding box center [784, 184] width 162 height 13
click at [802, 141] on input "Name" at bounding box center [784, 138] width 162 height 16
click at [845, 108] on h3 "Create new Shipping Zone" at bounding box center [784, 105] width 162 height 8
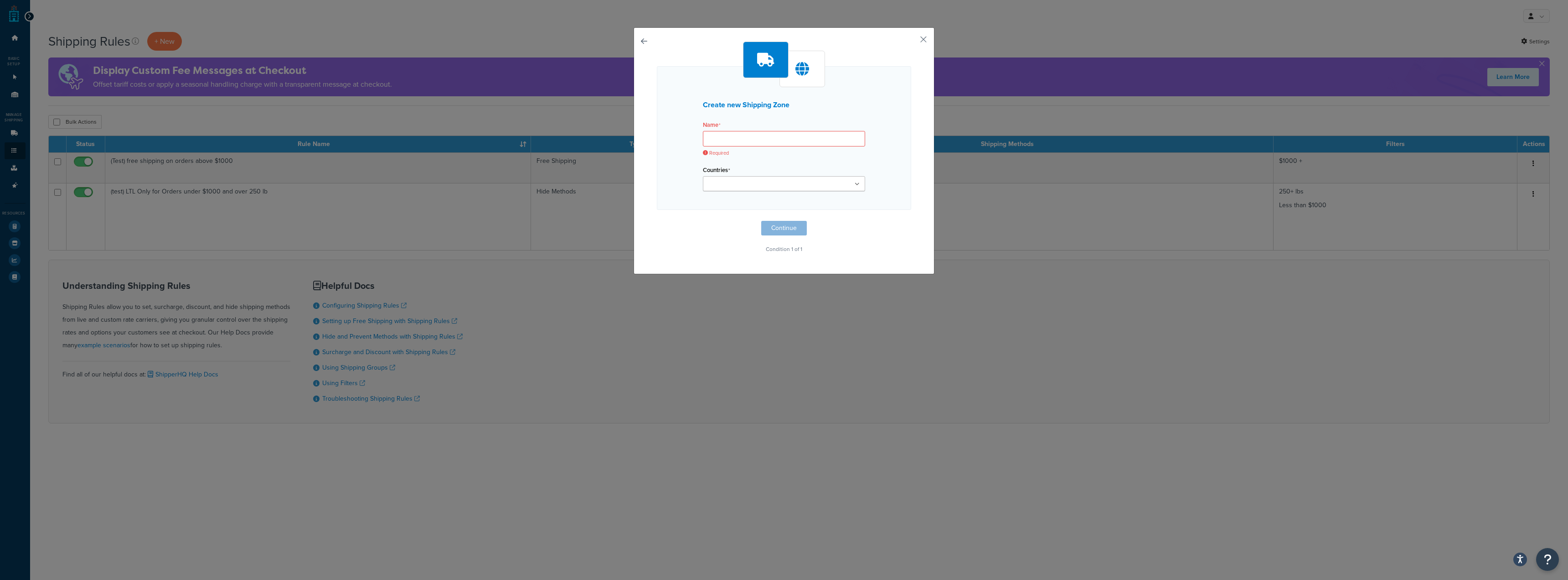
click at [657, 220] on button "button" at bounding box center [657, 220] width 0 height 0
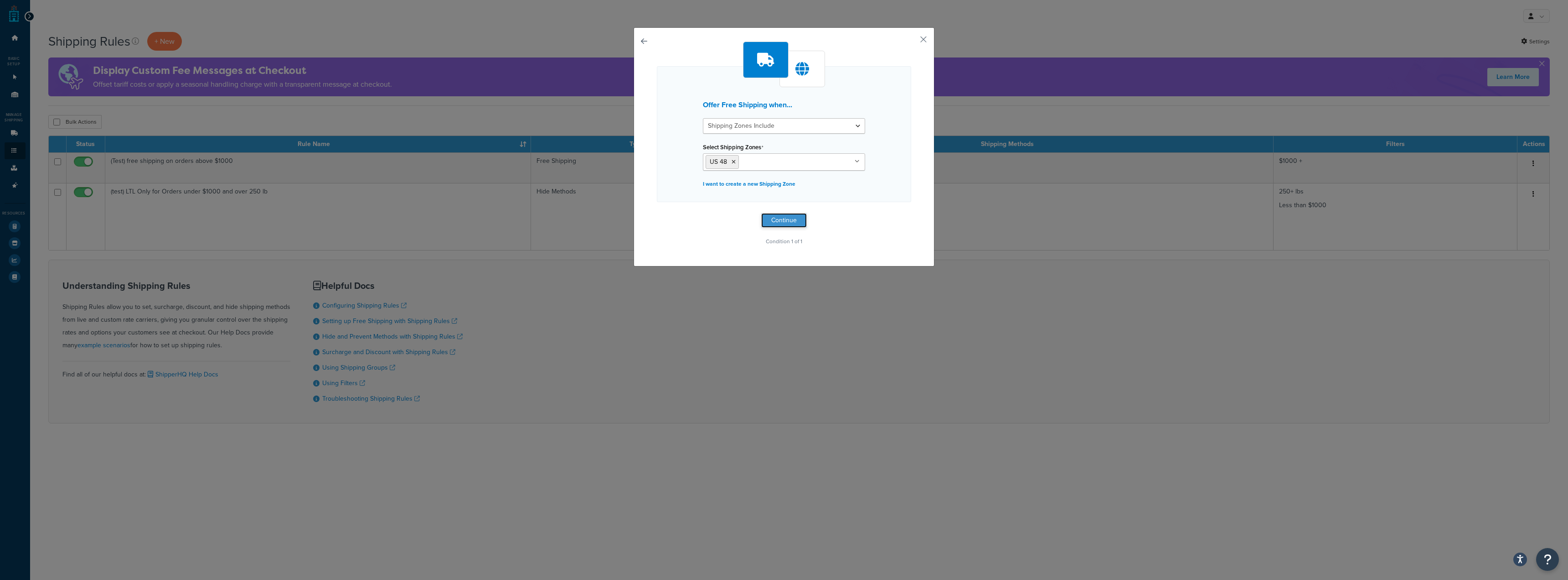
click at [791, 217] on button "Continue" at bounding box center [784, 220] width 45 height 15
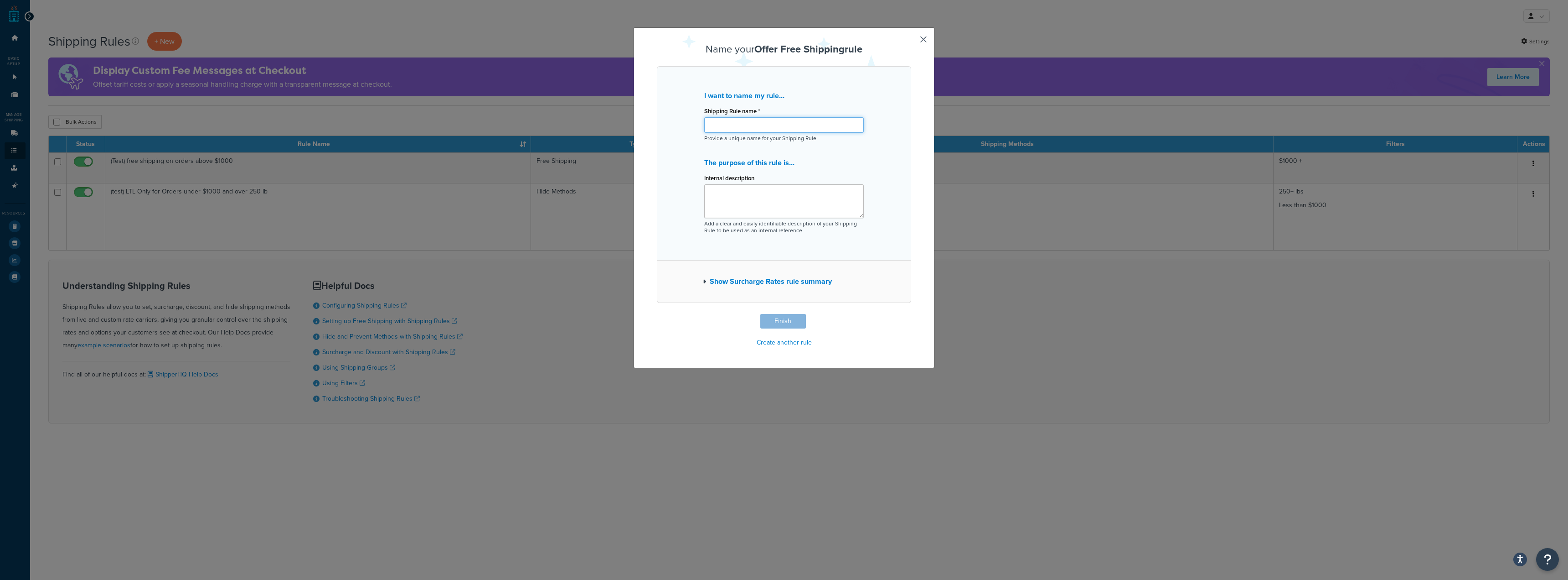
click at [783, 129] on input "Shipping Rule name *" at bounding box center [783, 125] width 159 height 16
click at [754, 280] on button "Show Surcharge Rates rule summary" at bounding box center [767, 281] width 129 height 13
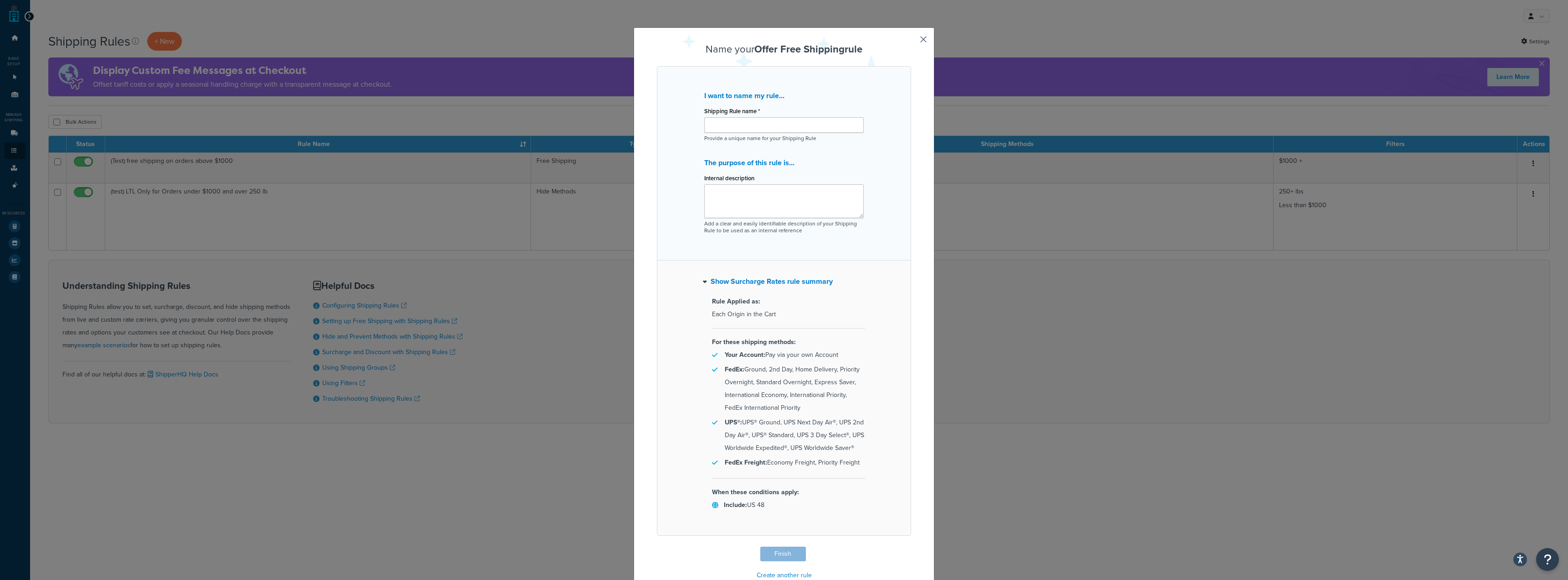
click at [912, 43] on div "Name your Offer Free Shipping rule I want to name my rule... Shipping Rule name…" at bounding box center [784, 314] width 301 height 573
click at [911, 546] on button "button" at bounding box center [909, 547] width 3 height 3
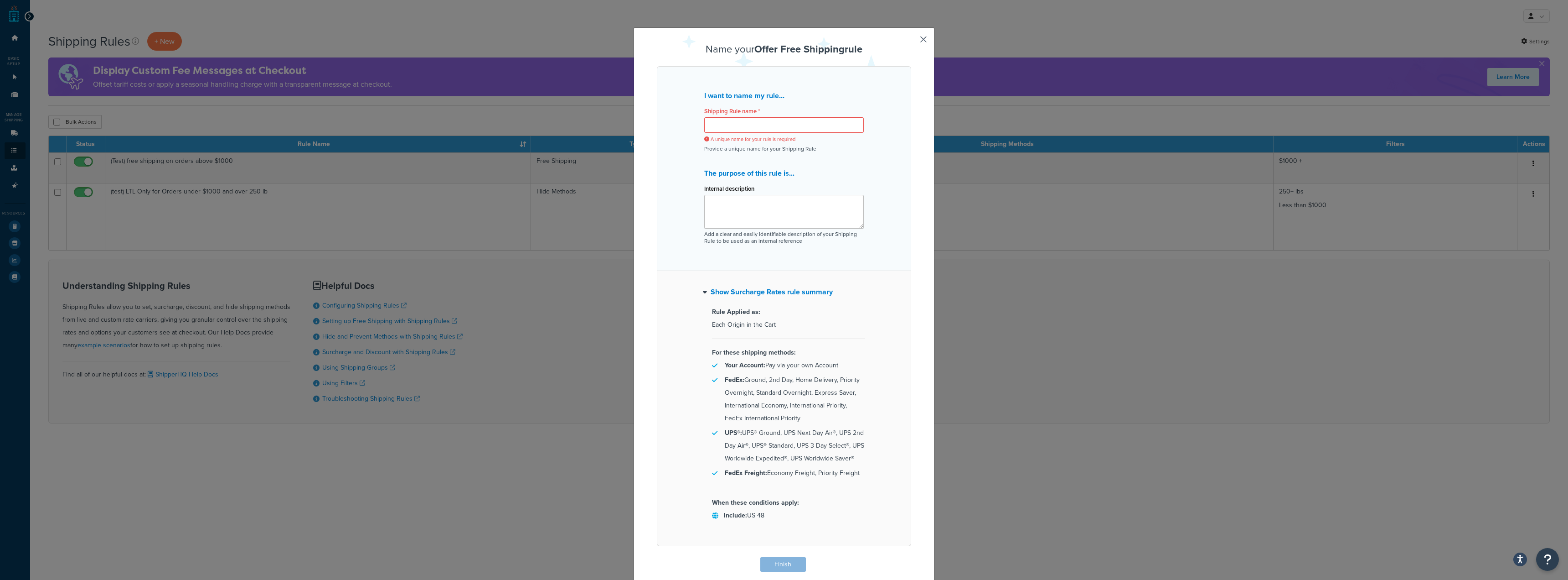
click at [915, 42] on div "Name your Offer Free Shipping rule I want to name my rule... Shipping Rule name…" at bounding box center [784, 319] width 301 height 583
click at [911, 556] on button "button" at bounding box center [909, 557] width 3 height 3
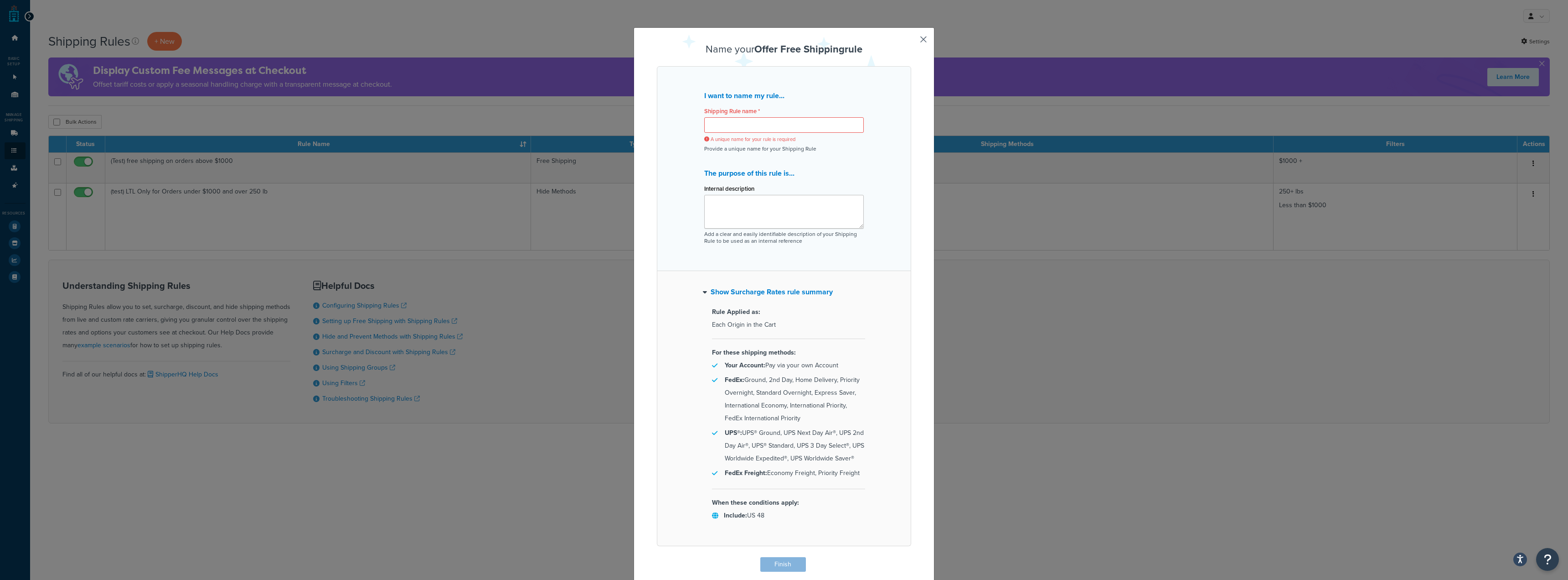
click at [1052, 109] on div "Name your Offer Free Shipping rule I want to name my rule... Shipping Rule name…" at bounding box center [784, 290] width 1568 height 580
click at [1053, 109] on div "Name your Offer Free Shipping rule I want to name my rule... Shipping Rule name…" at bounding box center [784, 290] width 1568 height 580
click at [1032, 172] on div "Name your Offer Free Shipping rule I want to name my rule... Shipping Rule name…" at bounding box center [784, 290] width 1568 height 580
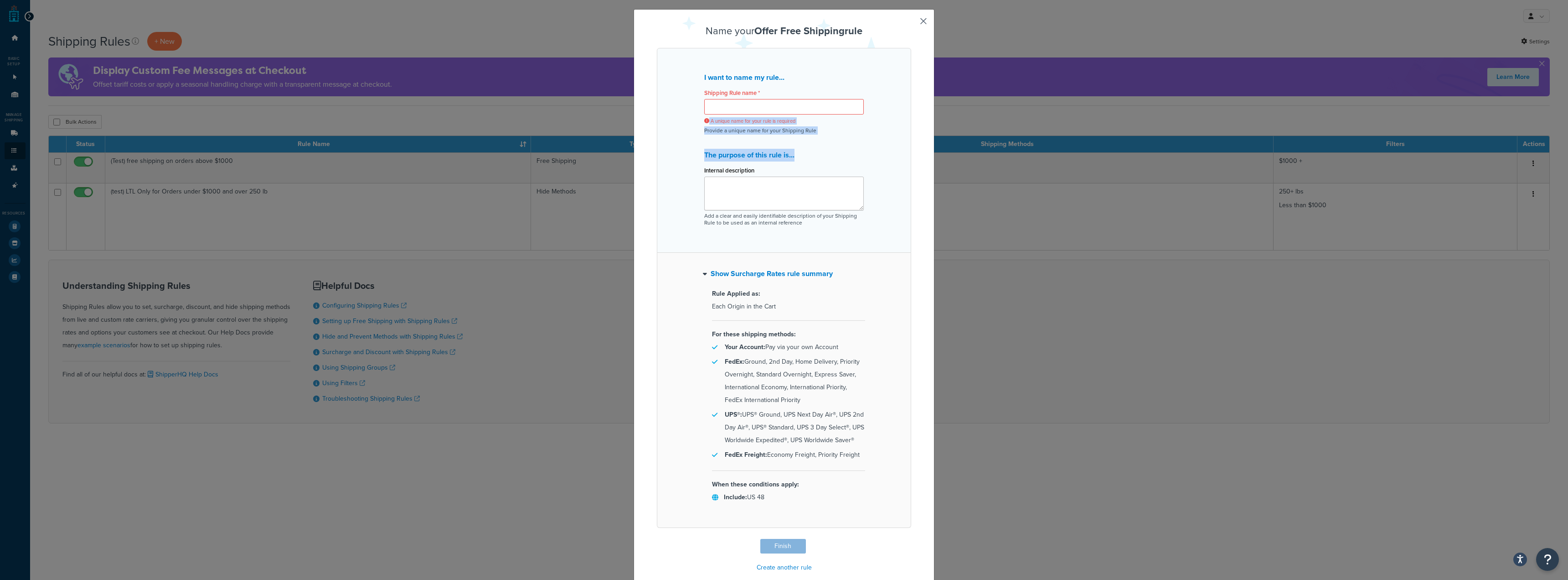
scroll to position [35, 0]
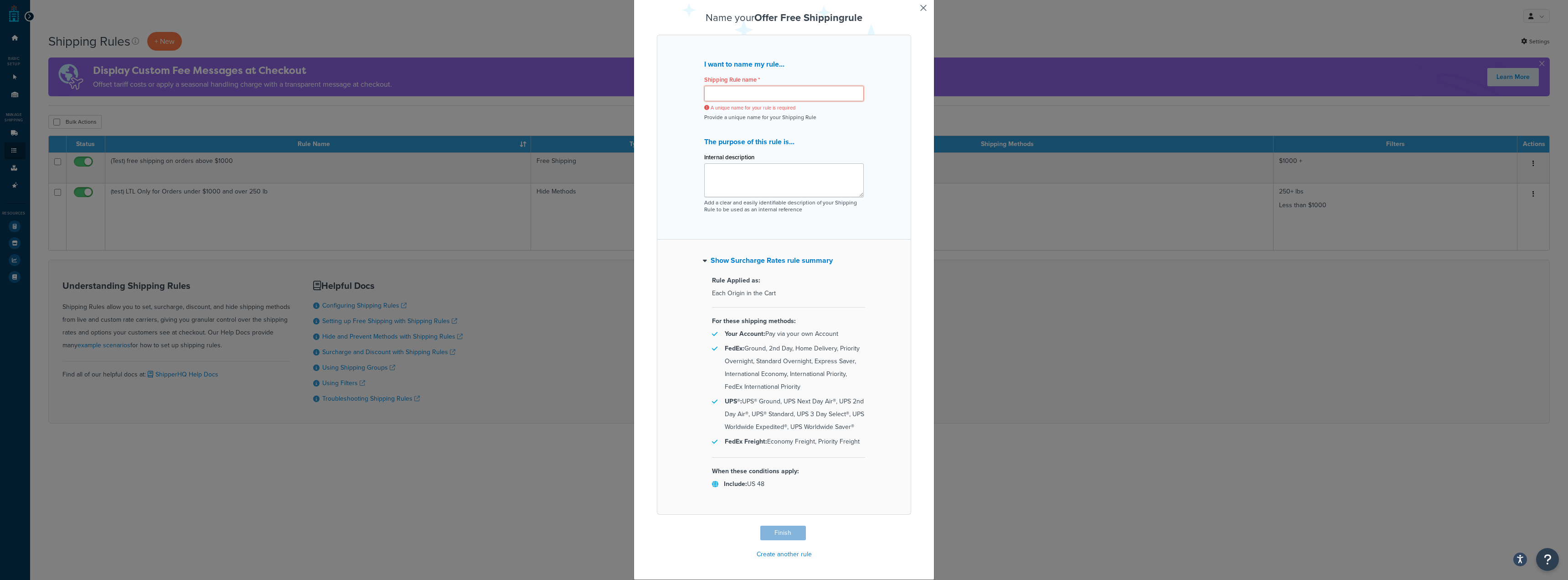
click at [774, 91] on input "Shipping Rule name *" at bounding box center [783, 93] width 159 height 16
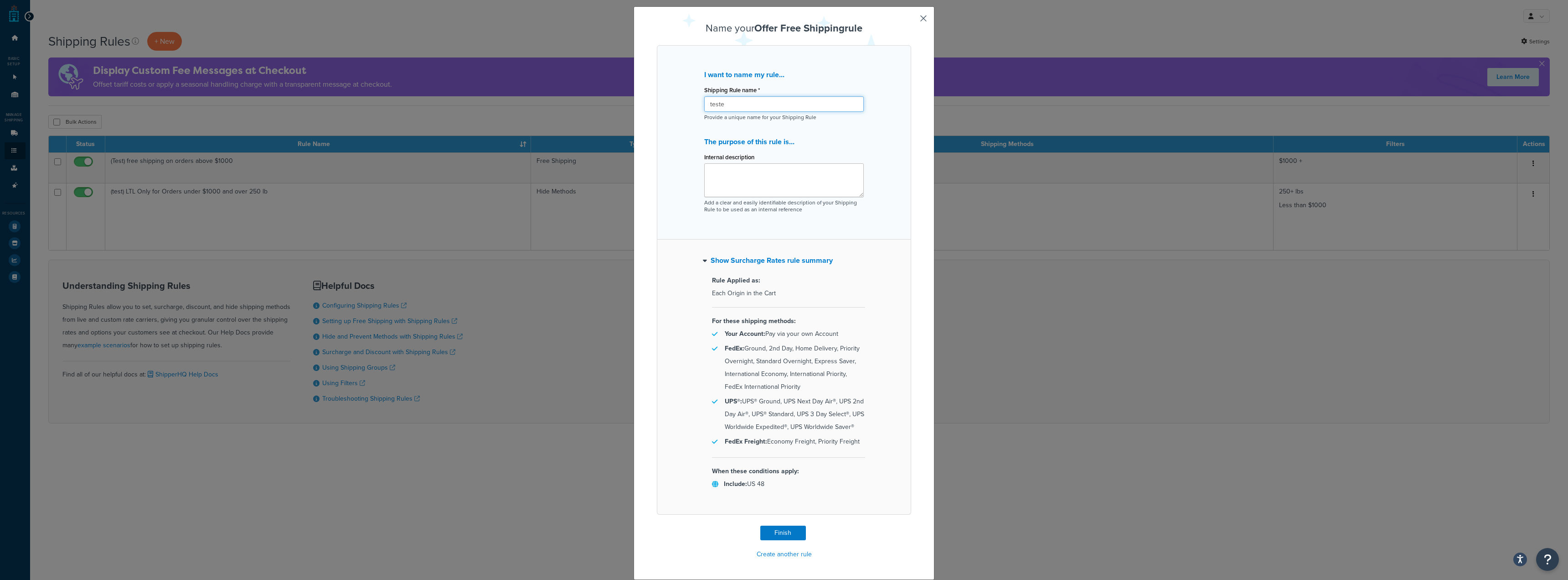
type input "teste"
click at [924, 8] on div "Name your Offer Free Shipping rule I want to name my rule... Shipping Rule name…" at bounding box center [784, 293] width 301 height 573
click at [911, 525] on button "button" at bounding box center [909, 526] width 3 height 3
click at [751, 103] on input "teste" at bounding box center [783, 105] width 159 height 16
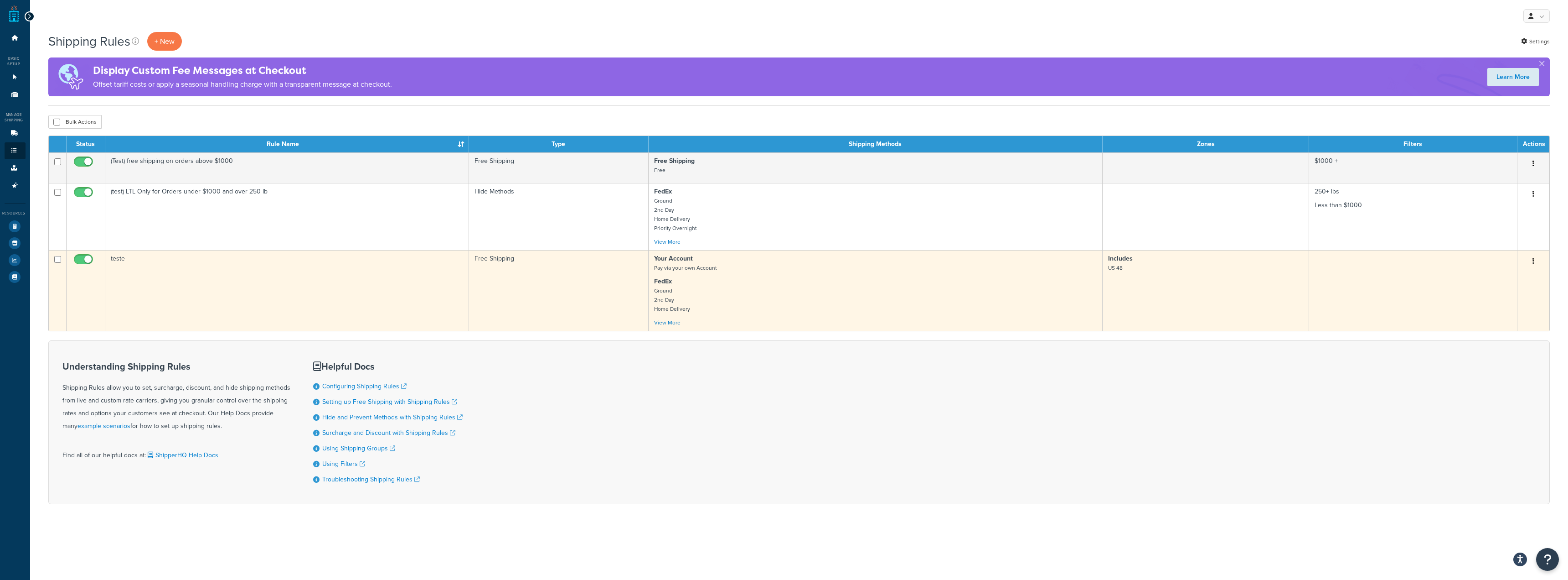
click at [1536, 263] on button "button" at bounding box center [1533, 261] width 13 height 15
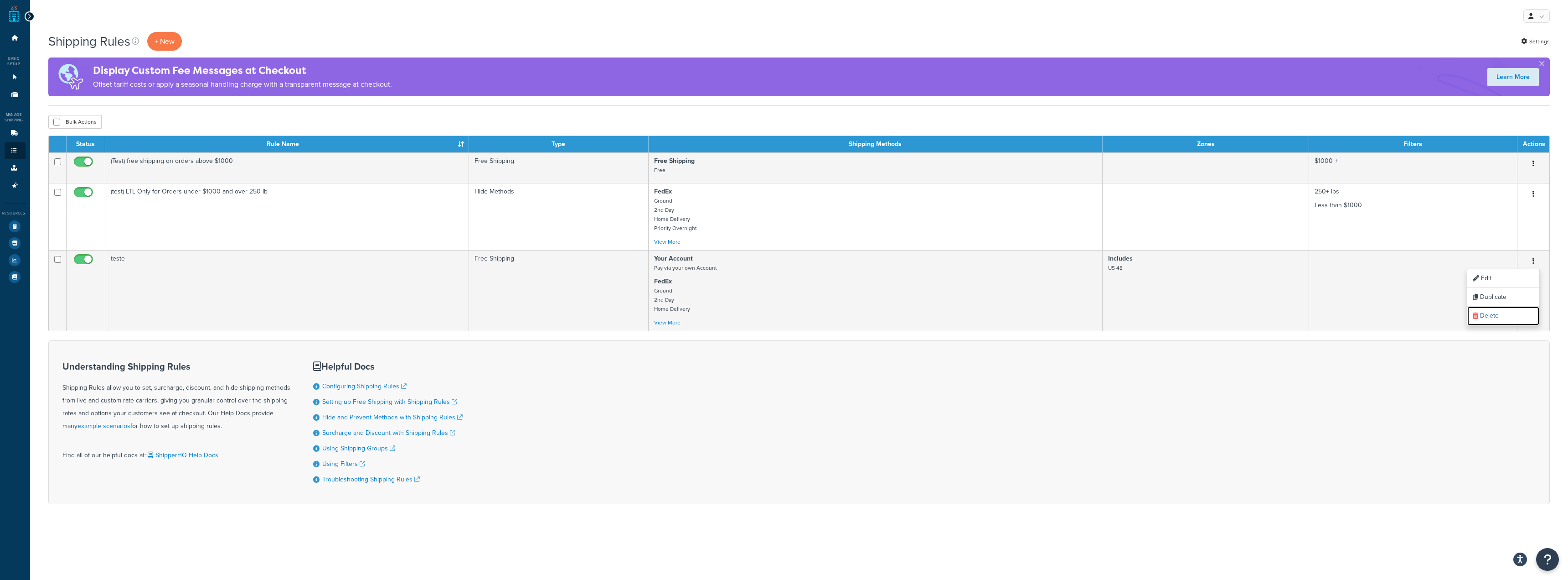
drag, startPoint x: 1504, startPoint y: 315, endPoint x: 828, endPoint y: 30, distance: 733.6
click at [1504, 315] on link "Delete" at bounding box center [1503, 315] width 72 height 18
